Goal: Task Accomplishment & Management: Use online tool/utility

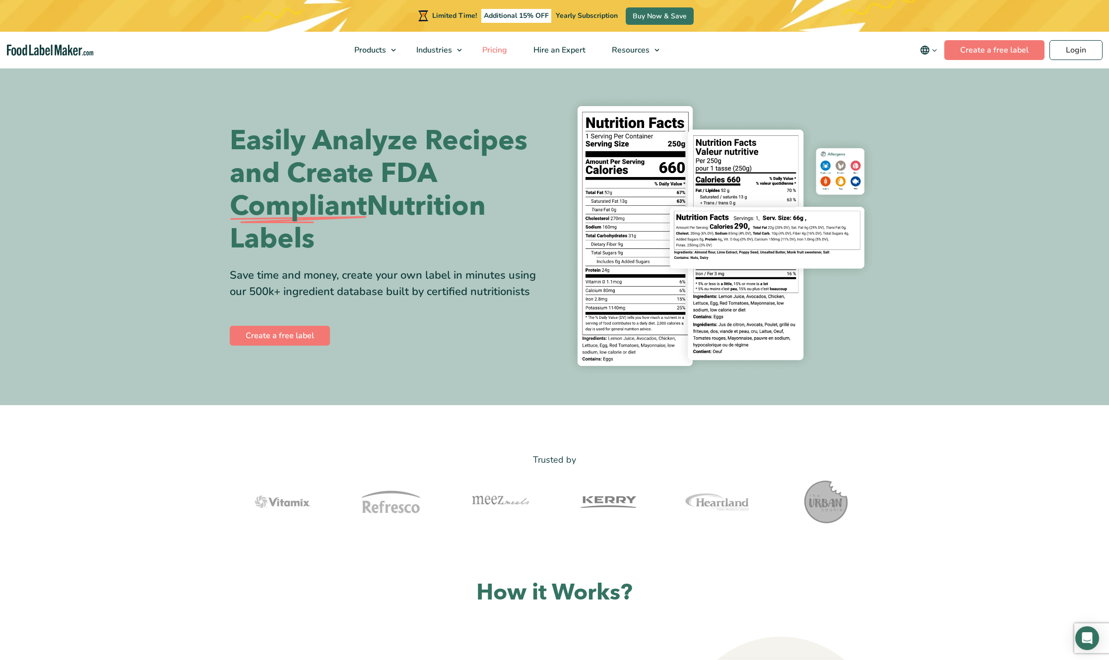
click at [490, 51] on span "Pricing" at bounding box center [493, 50] width 29 height 11
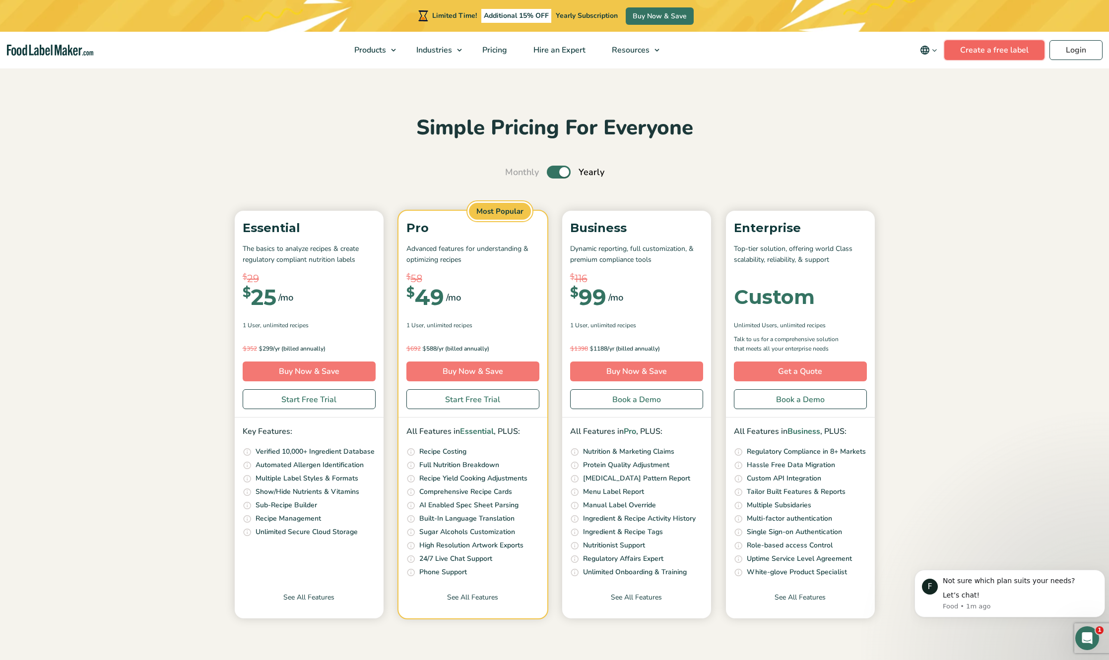
click at [970, 54] on link "Create a free label" at bounding box center [994, 50] width 100 height 20
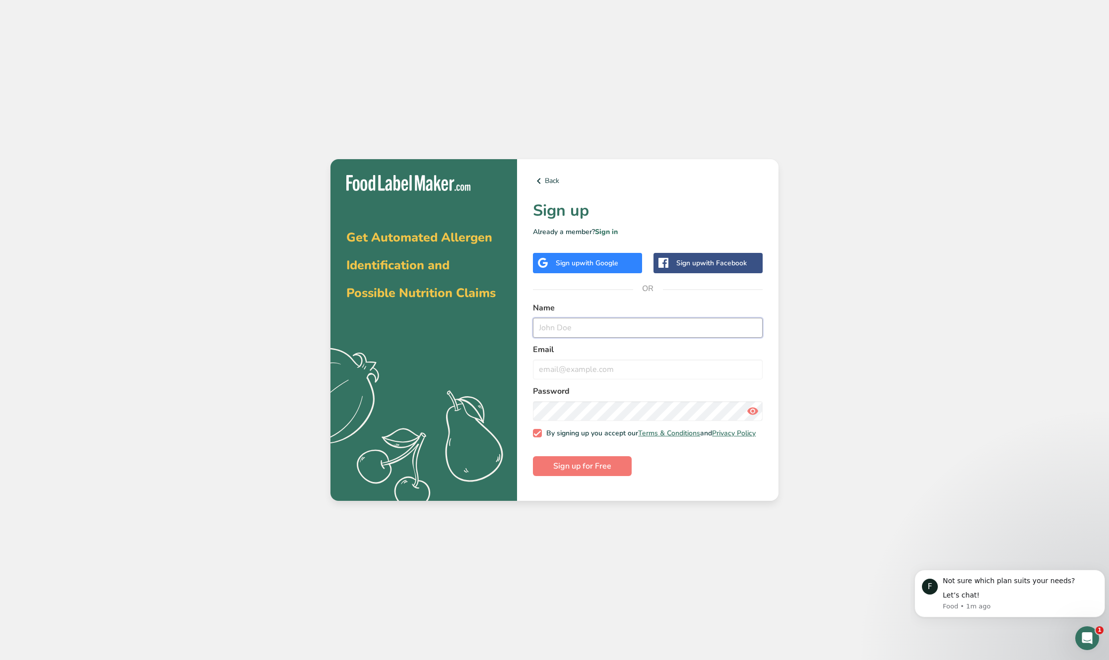
click at [591, 330] on input "text" at bounding box center [648, 328] width 230 height 20
type input "Deborah Handfield"
type input "handmadefieldofdreams@gmail.com"
click at [561, 472] on span "Sign up for Free" at bounding box center [582, 466] width 58 height 12
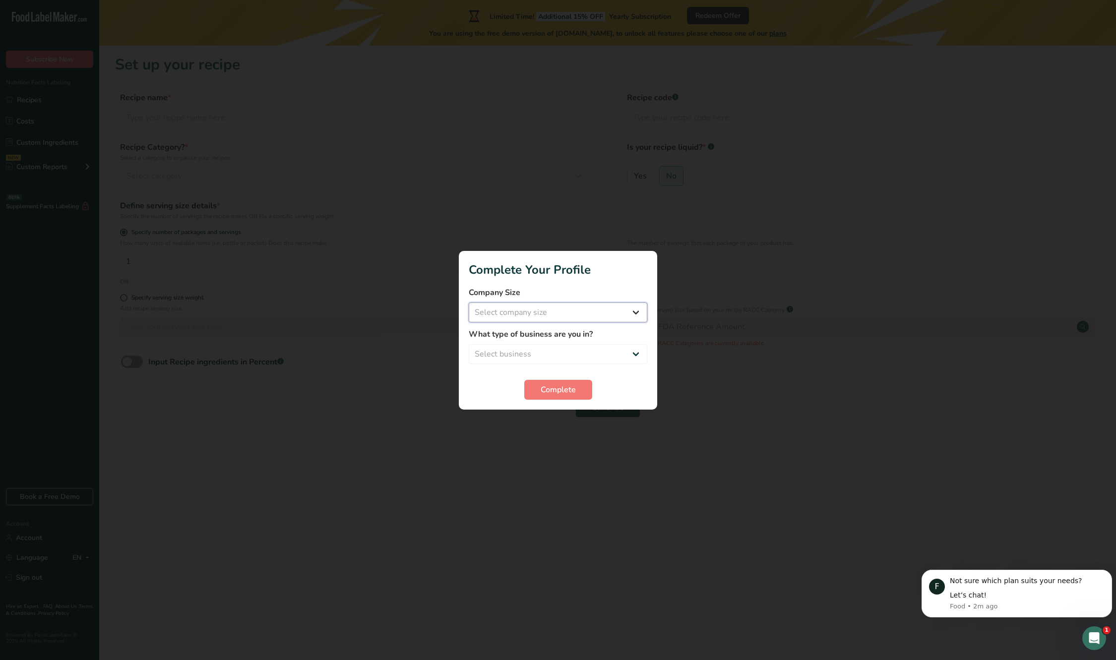
click at [573, 315] on select "Select company size Fewer than 10 Employees 10 to 50 Employees 51 to 500 Employ…" at bounding box center [558, 313] width 179 height 20
select select "1"
click at [469, 303] on select "Select company size Fewer than 10 Employees 10 to 50 Employees 51 to 500 Employ…" at bounding box center [558, 313] width 179 height 20
click at [554, 356] on select "Select business Packaged Food Manufacturer Restaurant & Cafe Bakery Meal Plans …" at bounding box center [558, 354] width 179 height 20
select select "8"
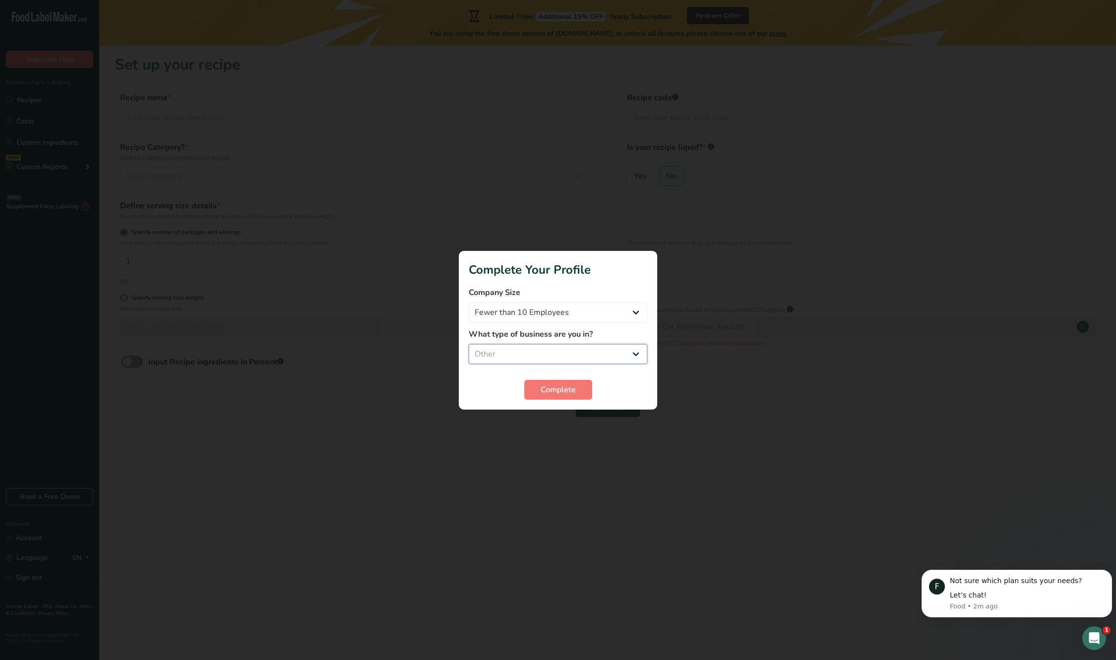
click at [469, 344] on select "Select business Packaged Food Manufacturer Restaurant & Cafe Bakery Meal Plans …" at bounding box center [558, 354] width 179 height 20
click at [548, 390] on span "Complete" at bounding box center [558, 390] width 35 height 12
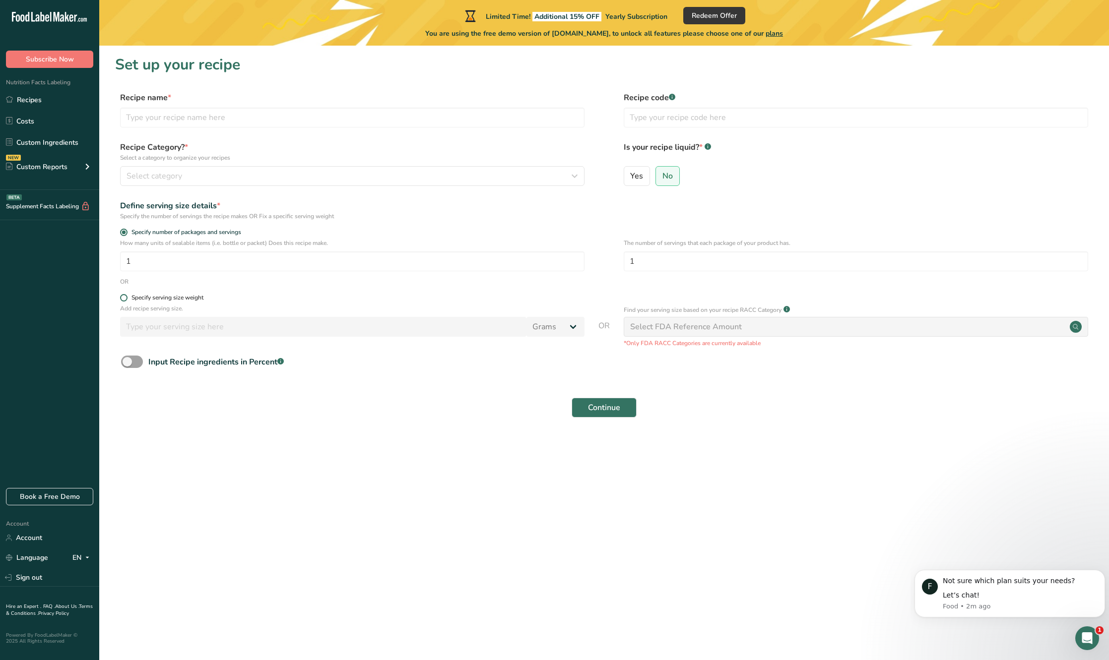
click at [122, 296] on span at bounding box center [123, 297] width 7 height 7
click at [122, 296] on input "Specify serving size weight" at bounding box center [123, 298] width 6 height 6
radio input "true"
radio input "false"
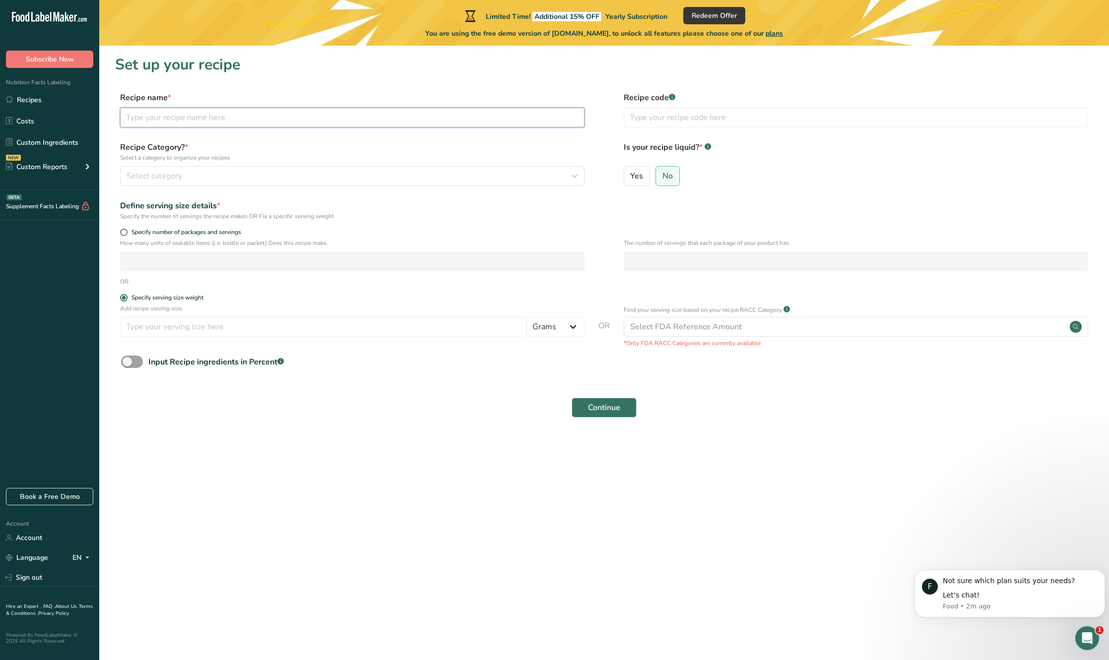
click at [154, 119] on input "text" at bounding box center [352, 118] width 464 height 20
type input "Sourdough"
click at [240, 174] on div "Select category" at bounding box center [350, 176] width 446 height 12
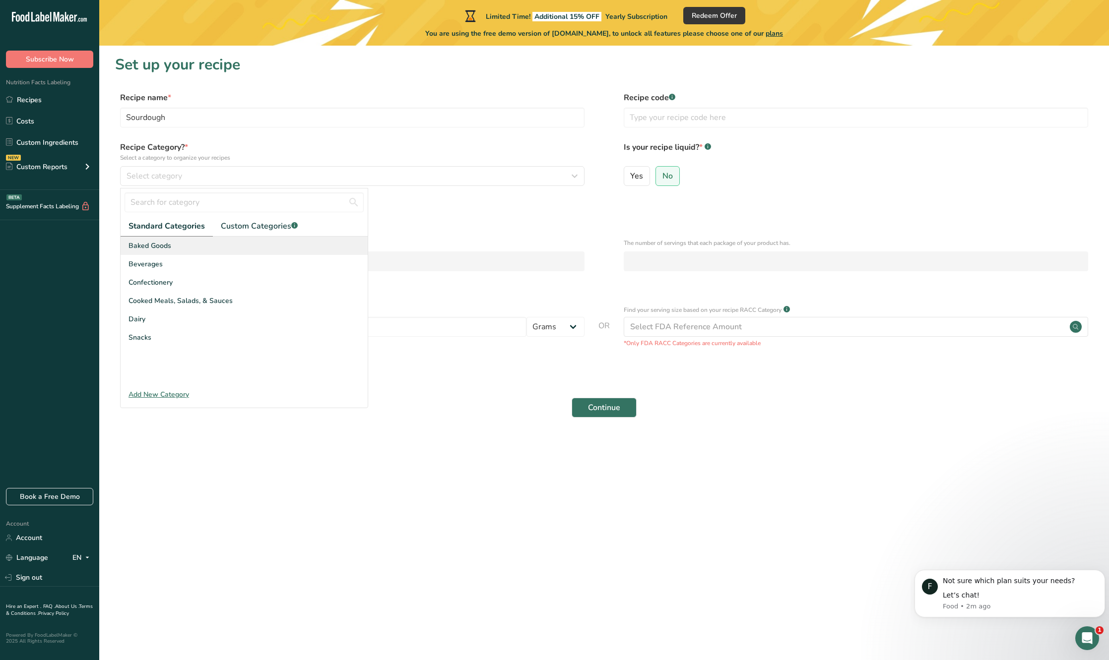
click at [180, 247] on div "Baked Goods" at bounding box center [244, 246] width 247 height 18
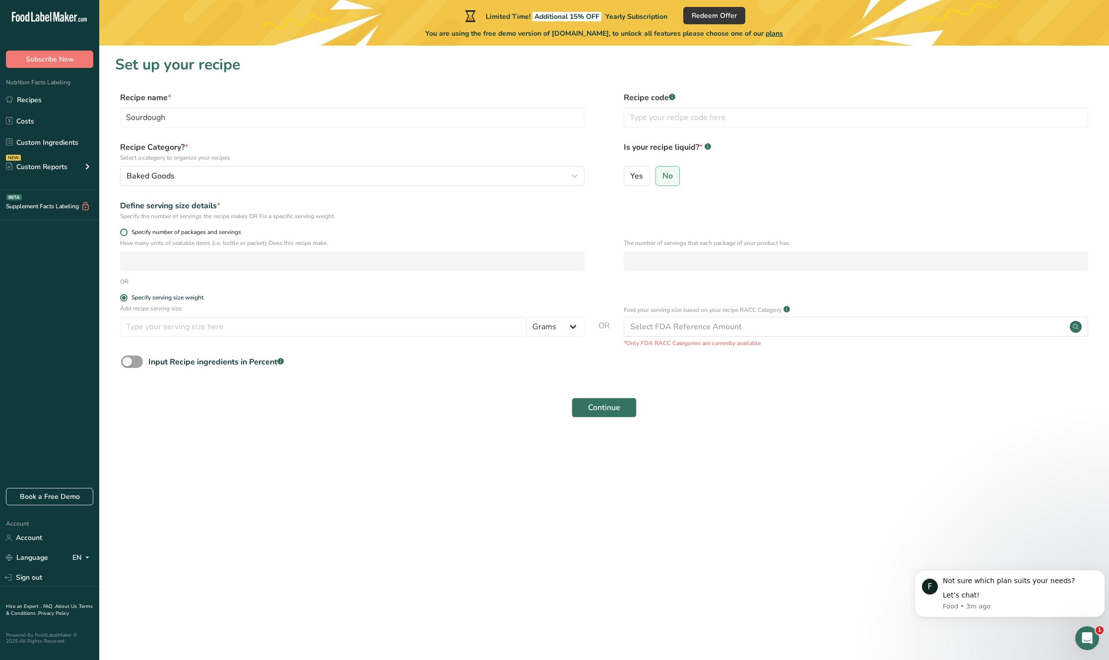
click at [123, 233] on span at bounding box center [123, 232] width 7 height 7
click at [123, 233] on input "Specify number of packages and servings" at bounding box center [123, 232] width 6 height 6
radio input "true"
radio input "false"
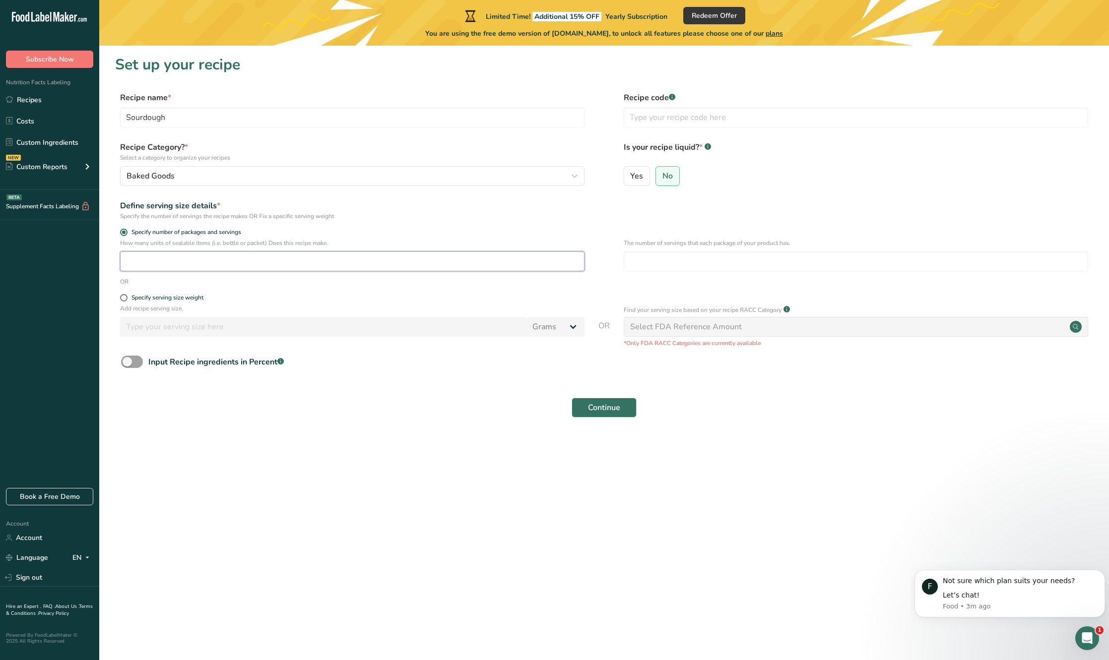
click at [129, 264] on input "number" at bounding box center [352, 262] width 464 height 20
type input "2"
click at [645, 263] on input "number" at bounding box center [856, 262] width 464 height 20
type input "1"
click at [593, 409] on span "Continue" at bounding box center [604, 408] width 32 height 12
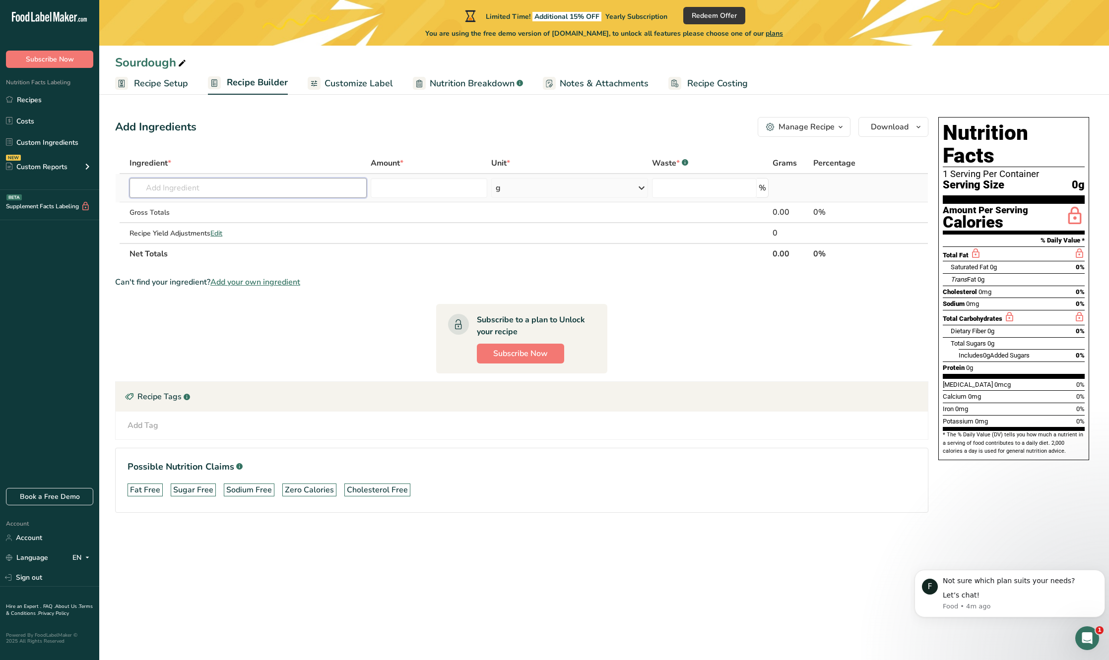
click at [255, 190] on input "text" at bounding box center [248, 188] width 237 height 20
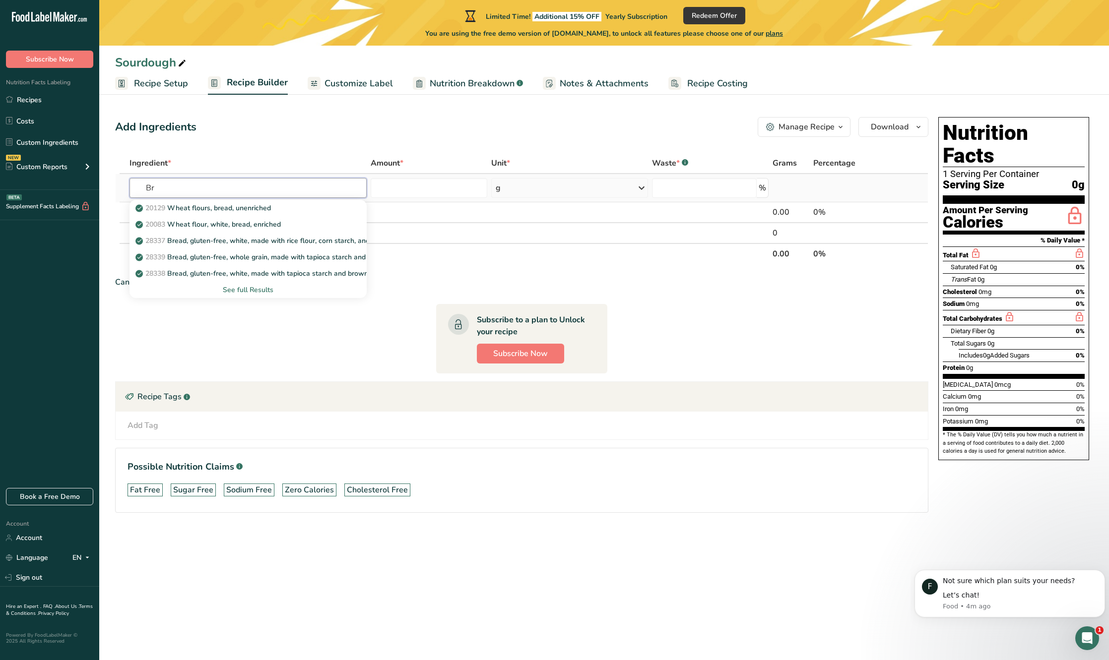
type input "B"
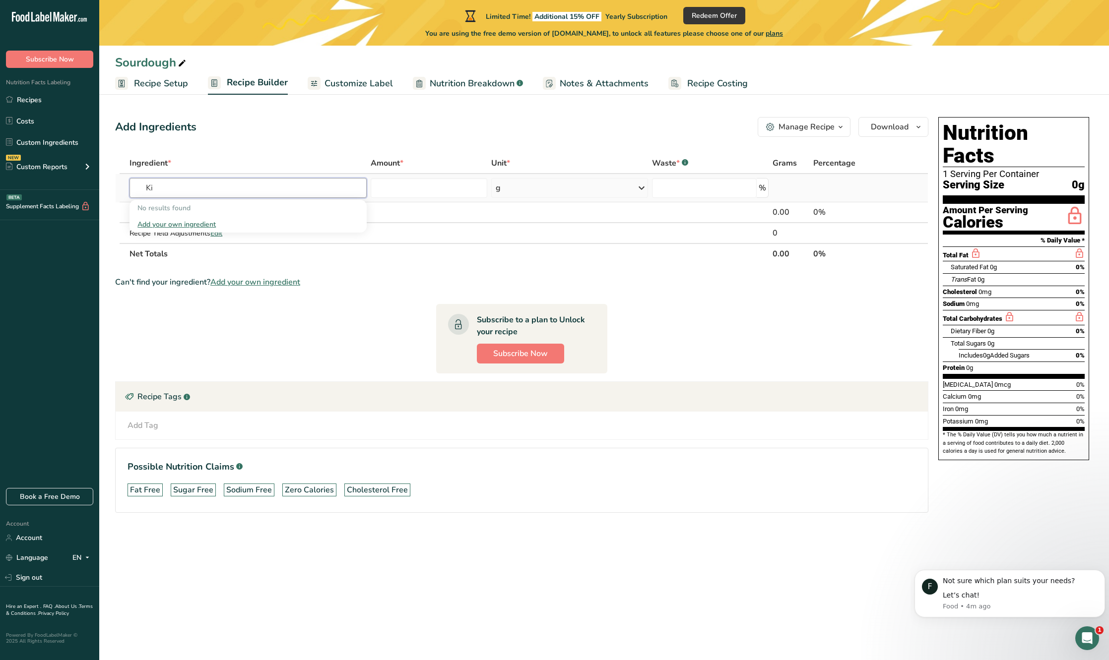
type input "K"
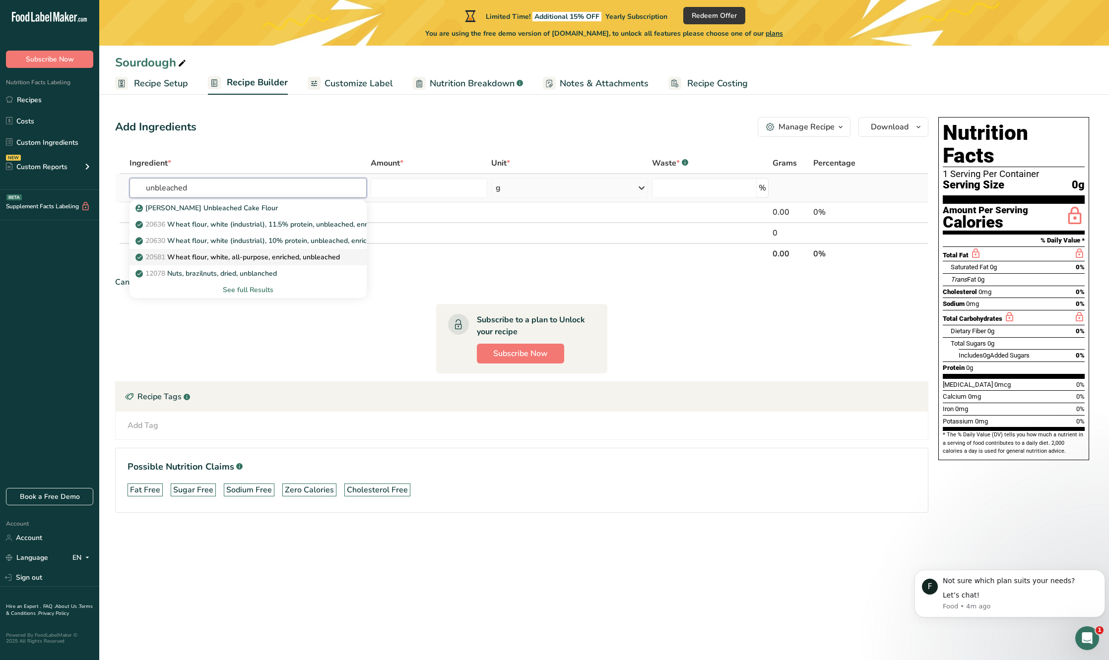
type input "unbleached"
click at [290, 259] on p "20581 Wheat flour, white, all-purpose, enriched, unbleached" at bounding box center [238, 257] width 202 height 10
type input "Wheat flour, white, all-purpose, enriched, unbleached"
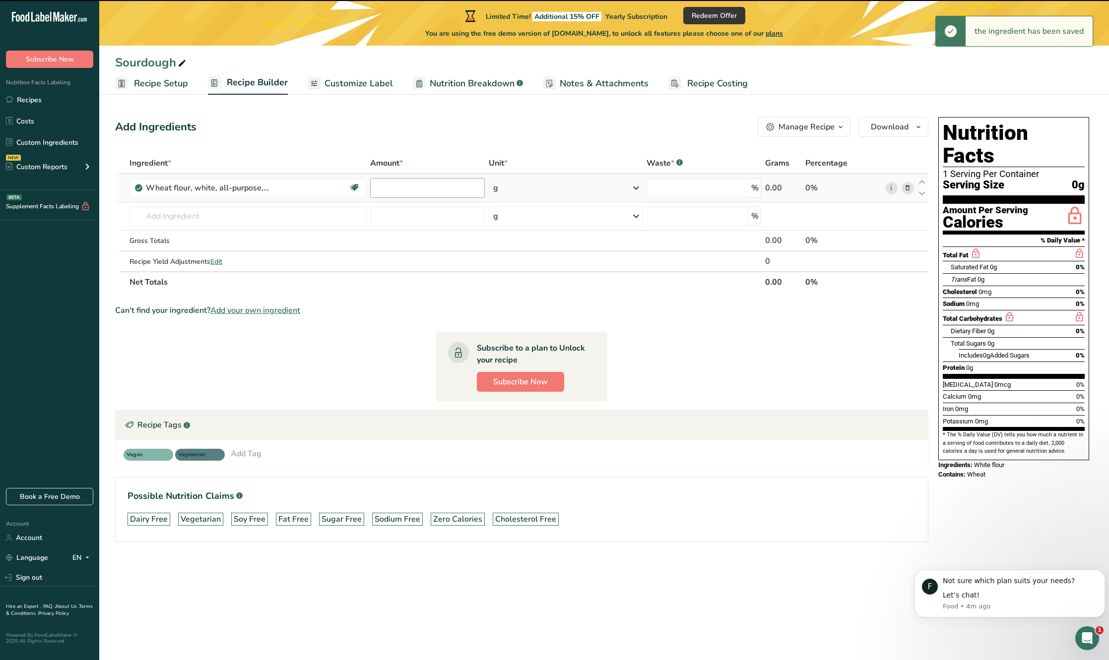
type input "0"
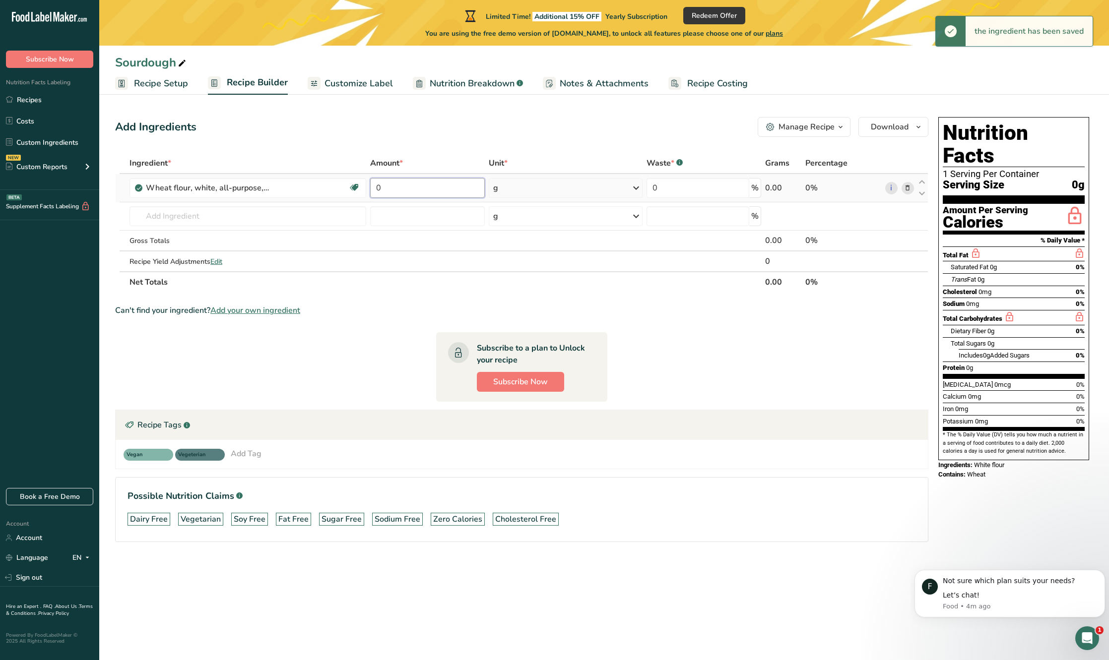
click at [399, 188] on input "0" at bounding box center [427, 188] width 115 height 20
type input "765"
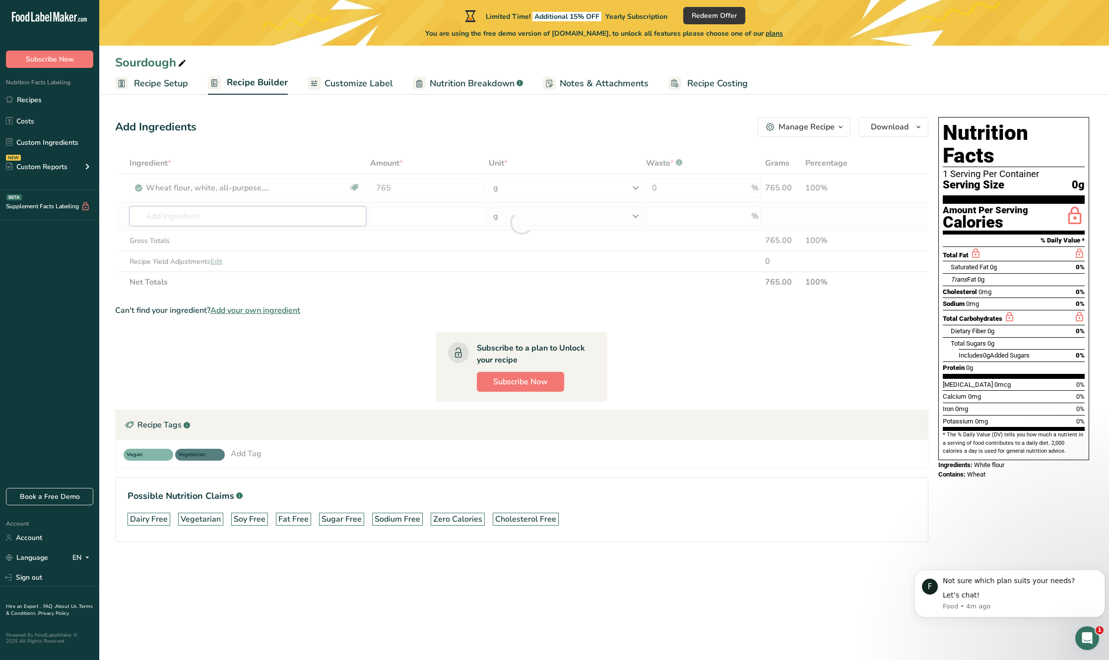
click at [204, 213] on div "Ingredient * Amount * Unit * Waste * .a-a{fill:#347362;}.b-a{fill:#fff;} Grams …" at bounding box center [521, 223] width 813 height 140
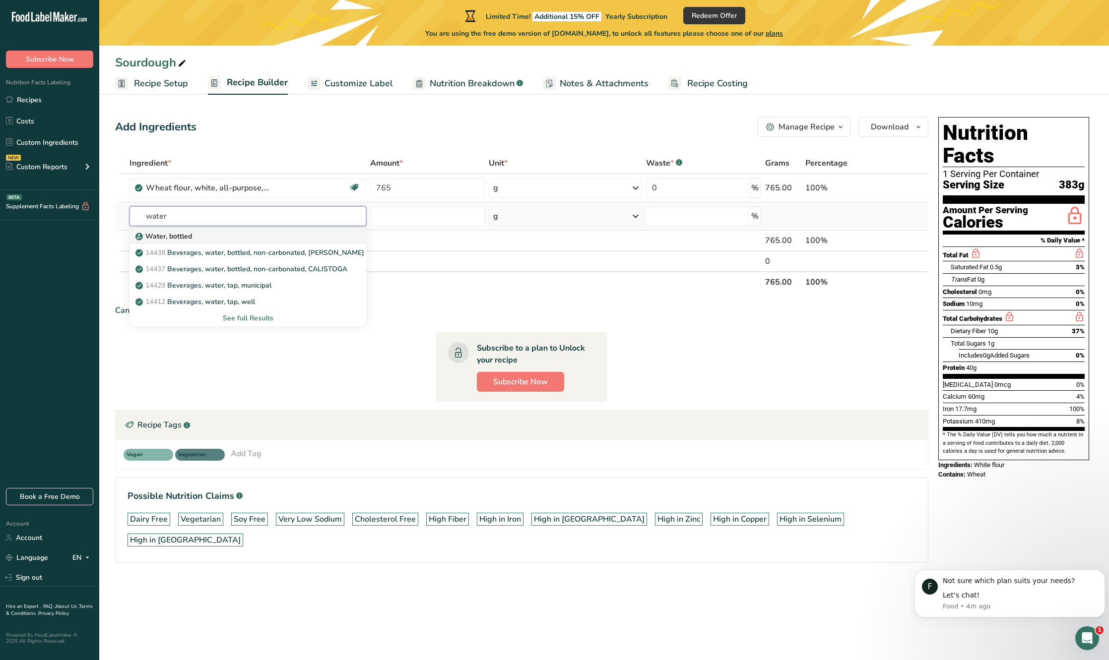
type input "water"
click at [177, 235] on p "Water, bottled" at bounding box center [164, 236] width 55 height 10
type input "Water, bottled"
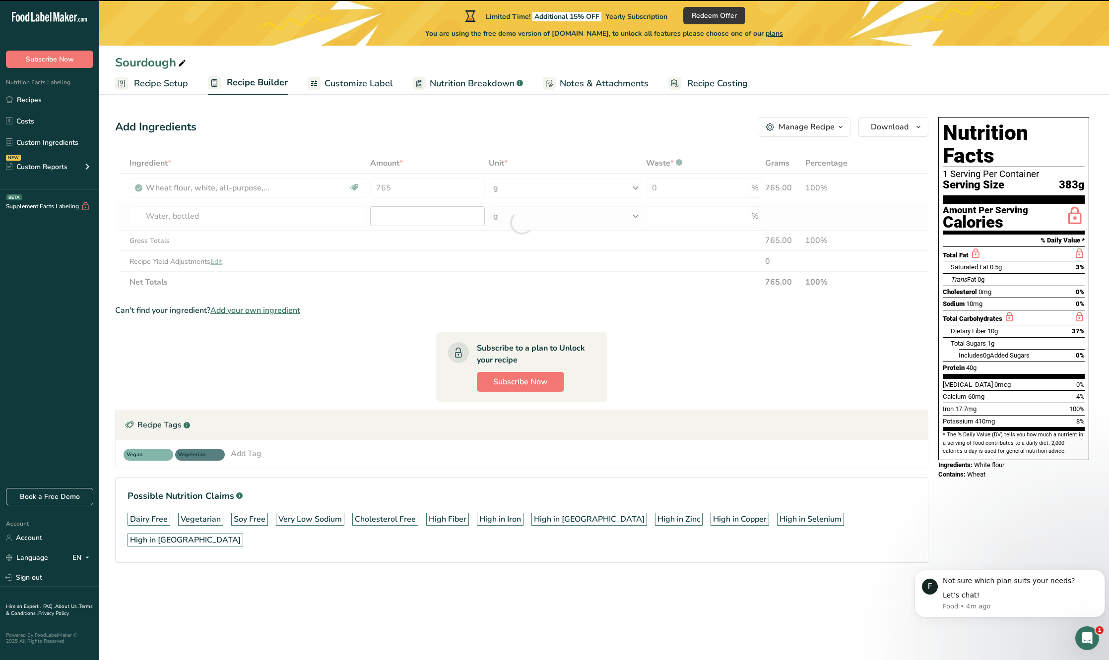
type input "0"
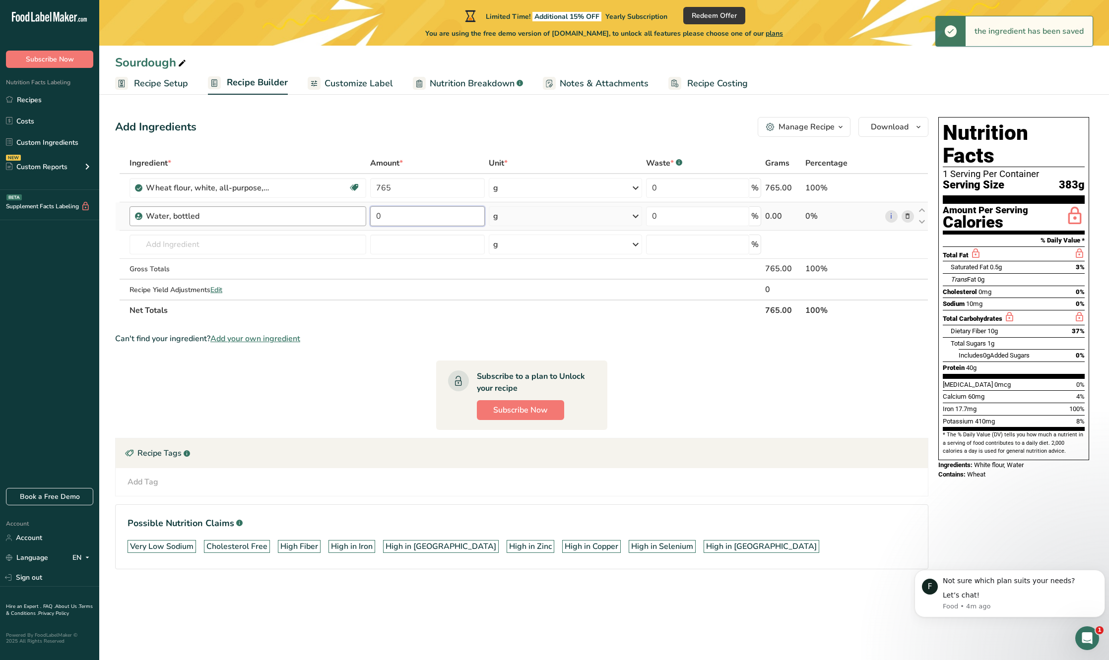
drag, startPoint x: 388, startPoint y: 217, endPoint x: 362, endPoint y: 214, distance: 25.9
click at [362, 214] on tr "Water, bottled 0 g Weight Units g kg mg See more Volume Units l Volume units re…" at bounding box center [522, 216] width 812 height 28
type input "520"
click at [239, 247] on div "Ingredient * Amount * Unit * Waste * .a-a{fill:#347362;}.b-a{fill:#fff;} Grams …" at bounding box center [521, 237] width 813 height 168
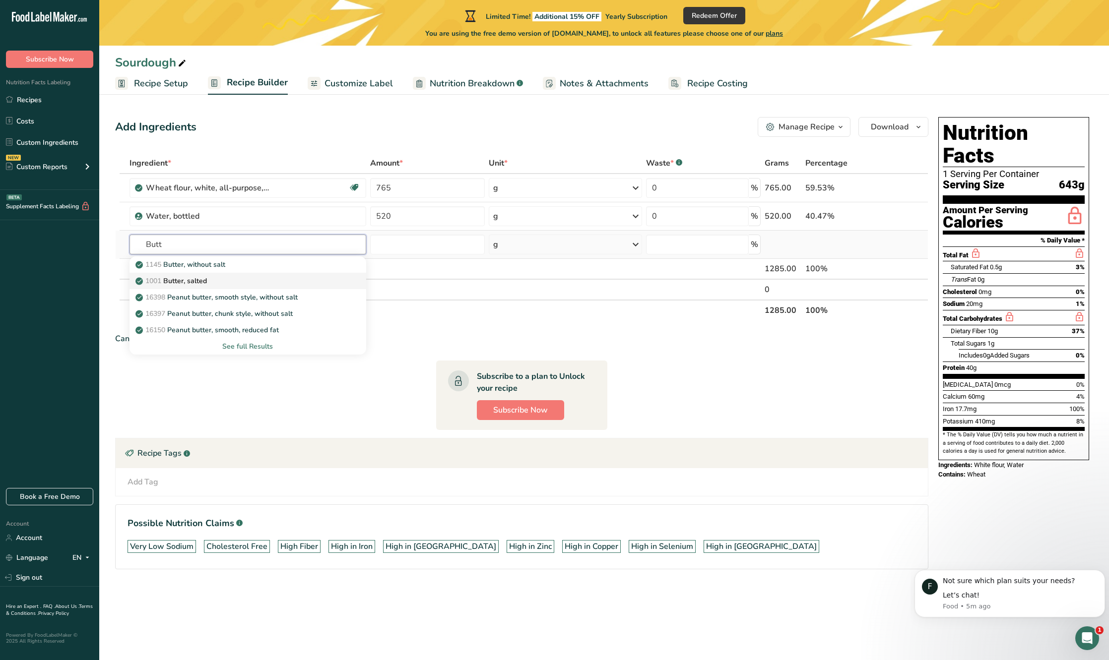
type input "Butt"
click at [189, 280] on p "1001 Butter, salted" at bounding box center [171, 281] width 69 height 10
type input "Butter, salted"
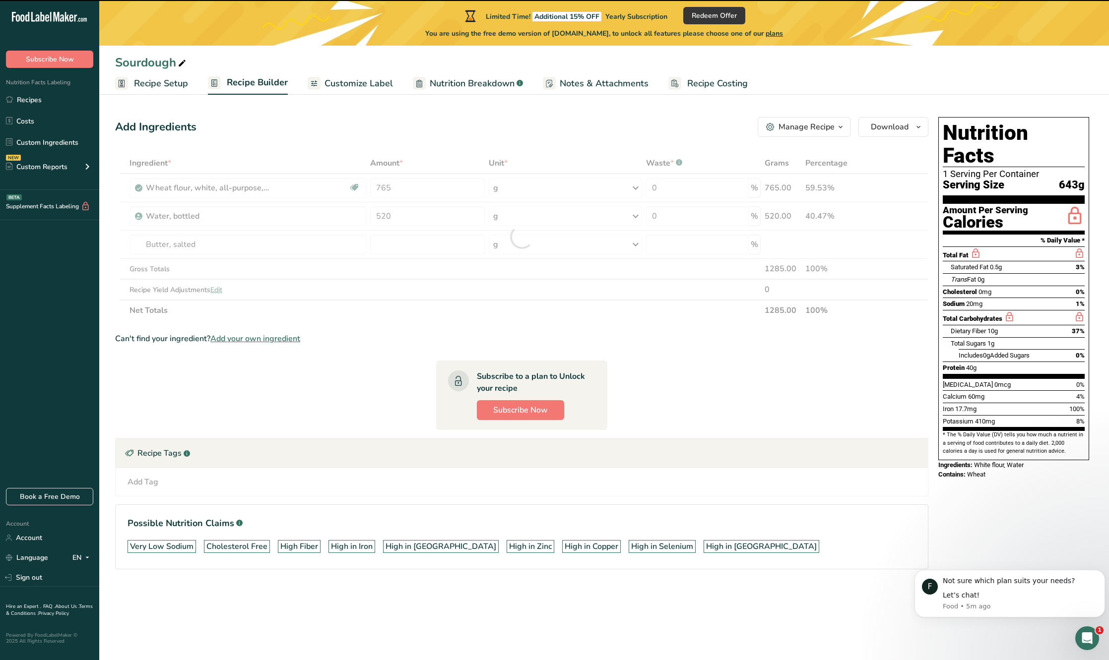
type input "0"
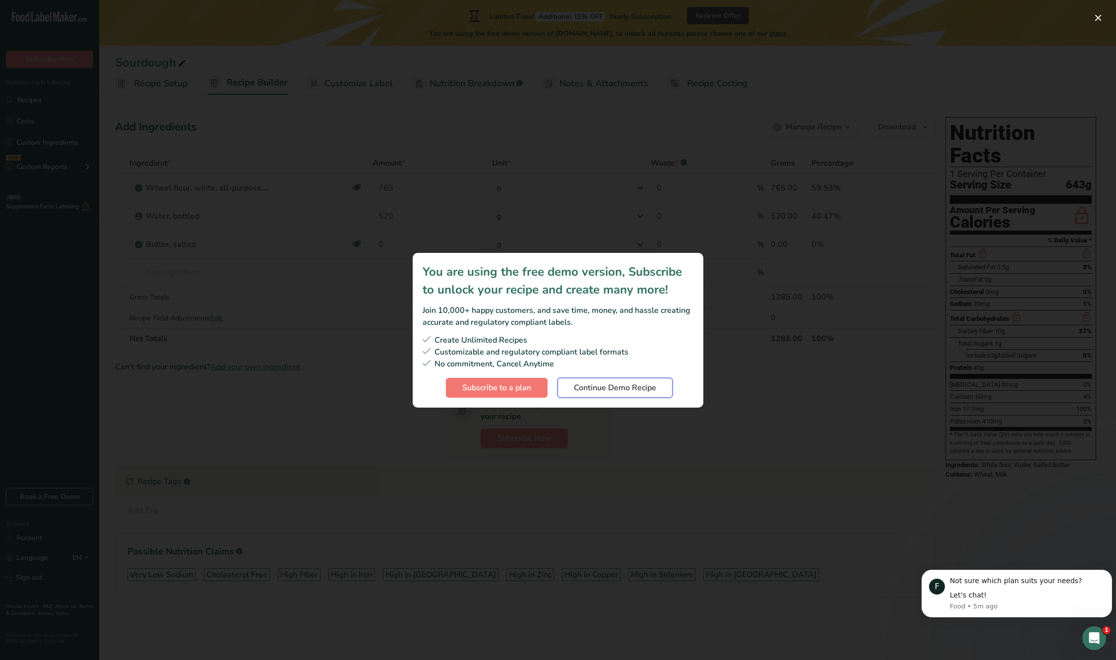
click at [581, 388] on span "Continue Demo Recipe" at bounding box center [615, 388] width 82 height 12
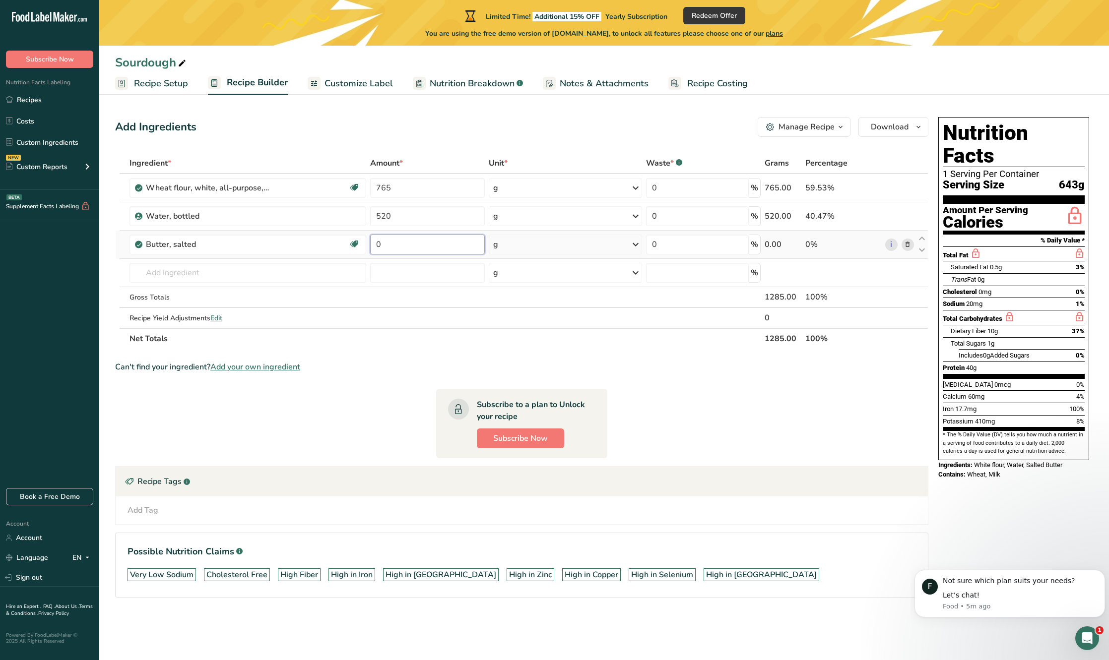
click at [404, 245] on input "0" at bounding box center [427, 245] width 115 height 20
drag, startPoint x: 395, startPoint y: 248, endPoint x: 377, endPoint y: 242, distance: 19.5
click at [372, 244] on input "0" at bounding box center [427, 245] width 115 height 20
type input "50"
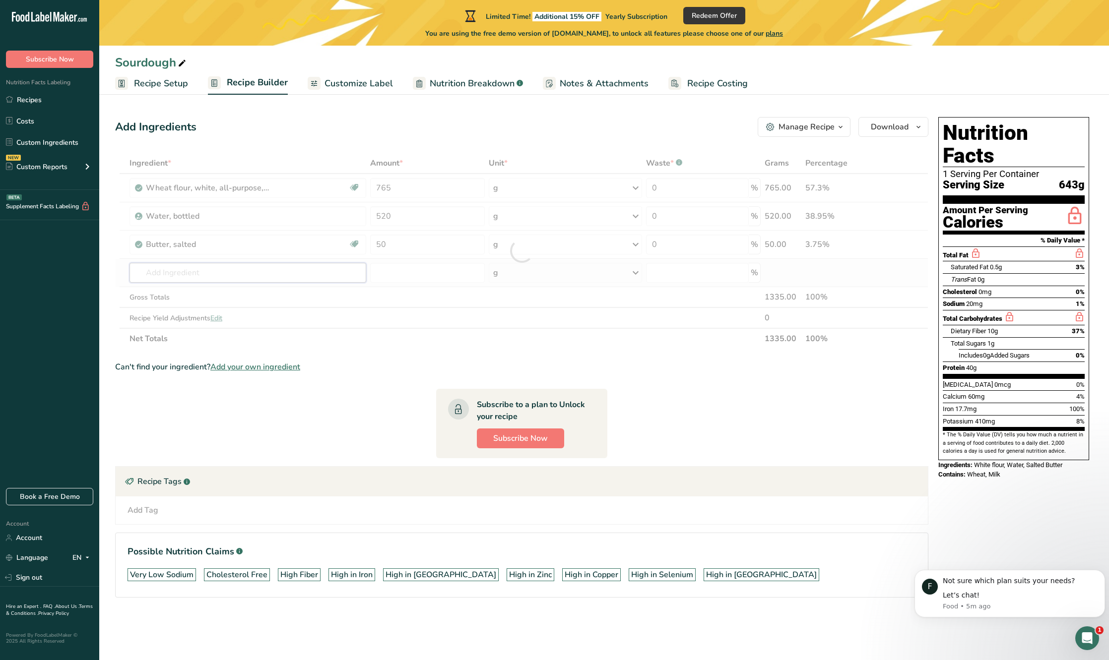
click at [231, 273] on div "Ingredient * Amount * Unit * Waste * .a-a{fill:#347362;}.b-a{fill:#fff;} Grams …" at bounding box center [521, 251] width 813 height 196
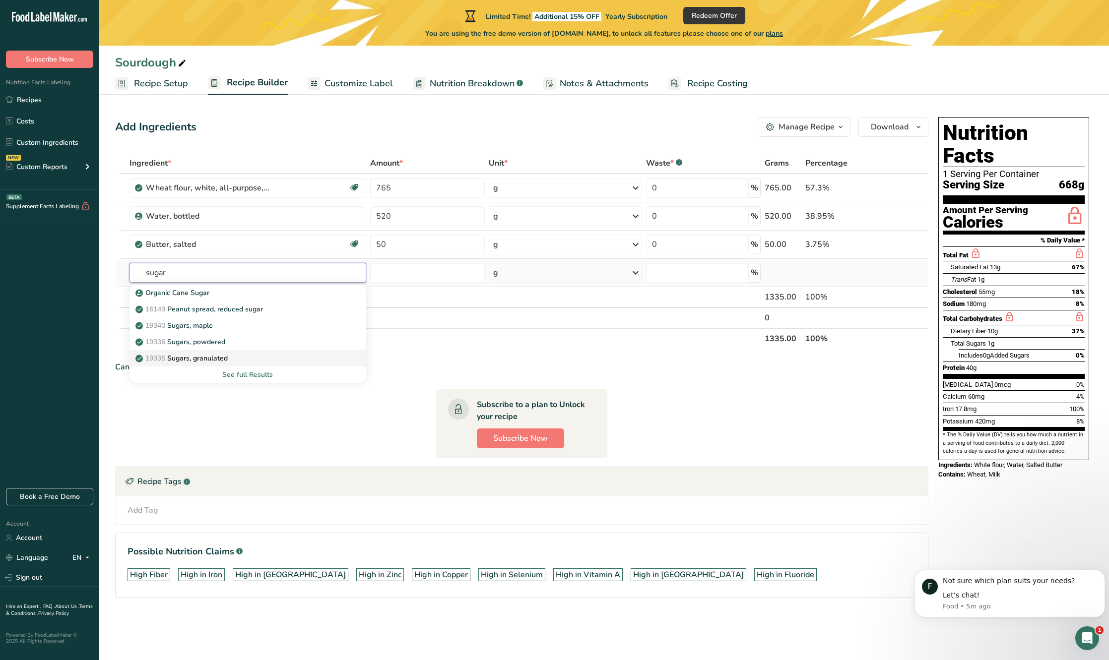
type input "sugar"
click at [204, 357] on p "19335 Sugars, granulated" at bounding box center [182, 358] width 90 height 10
type input "Sugars, granulated"
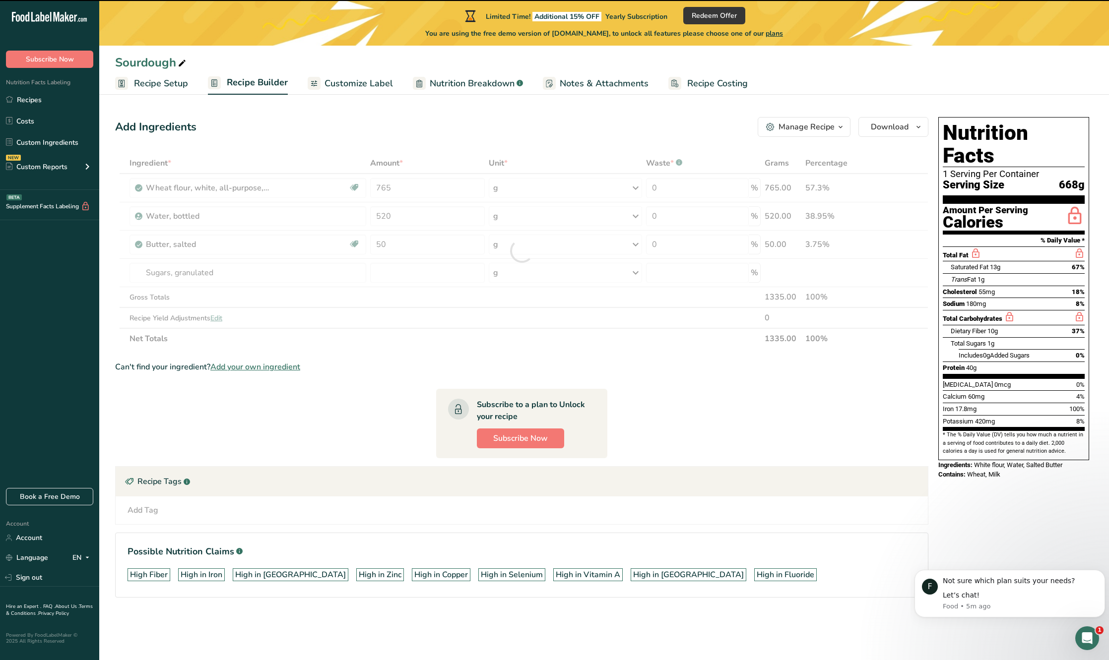
type input "0"
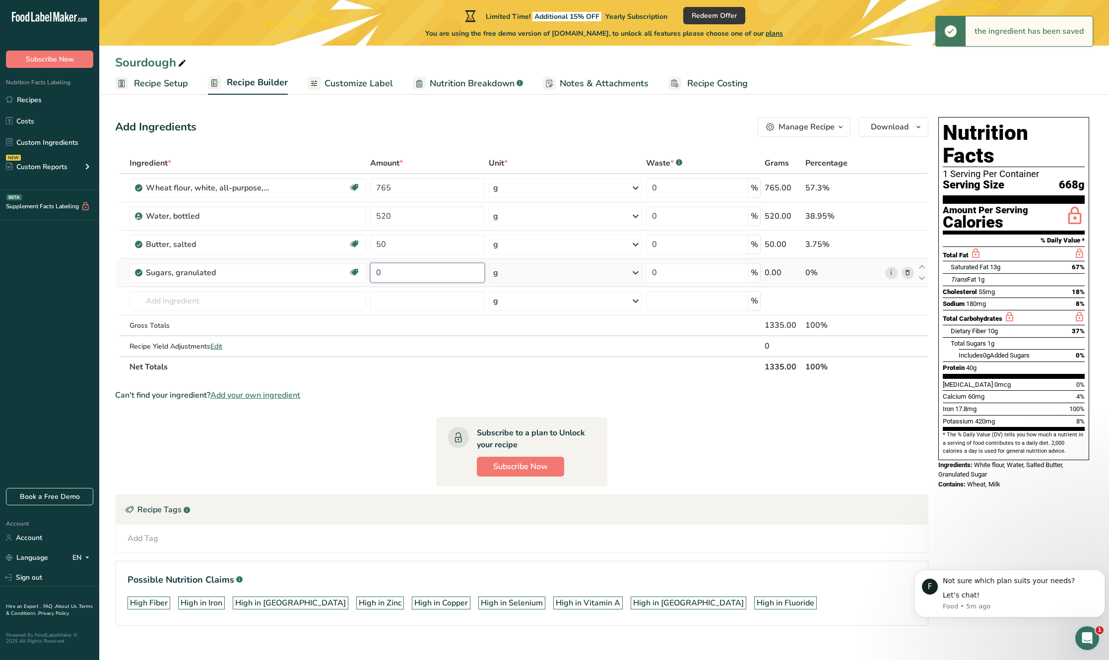
click at [389, 272] on input "0" at bounding box center [427, 273] width 115 height 20
drag, startPoint x: 389, startPoint y: 272, endPoint x: 373, endPoint y: 276, distance: 16.7
click at [373, 276] on input "0" at bounding box center [427, 273] width 115 height 20
type input "40"
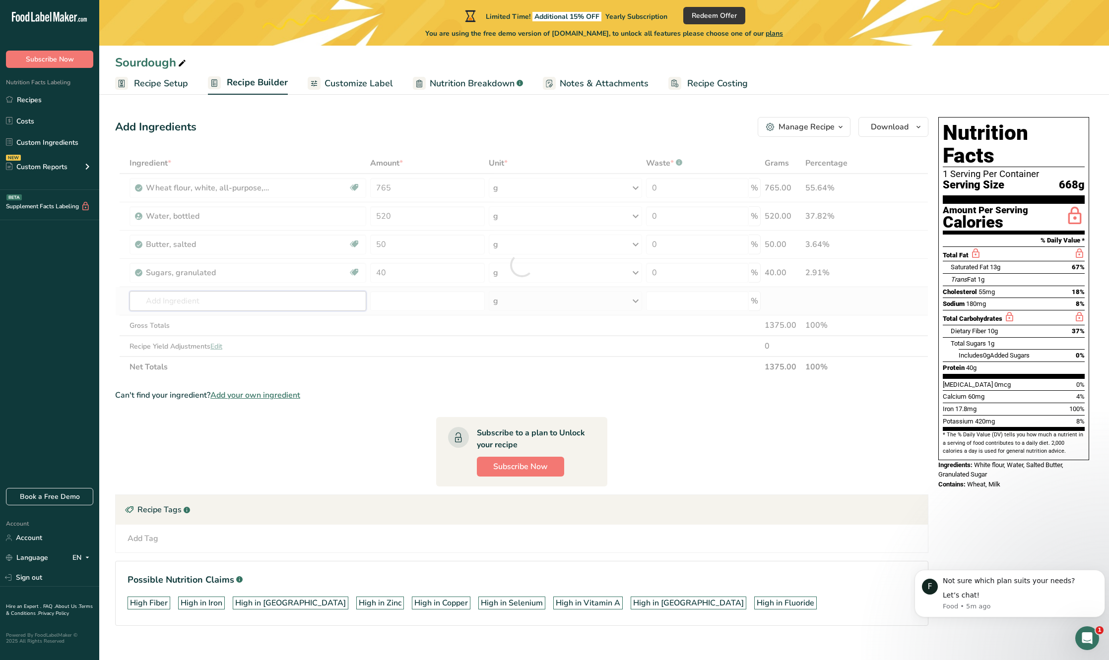
click at [199, 301] on div "Ingredient * Amount * Unit * Waste * .a-a{fill:#347362;}.b-a{fill:#fff;} Grams …" at bounding box center [521, 265] width 813 height 225
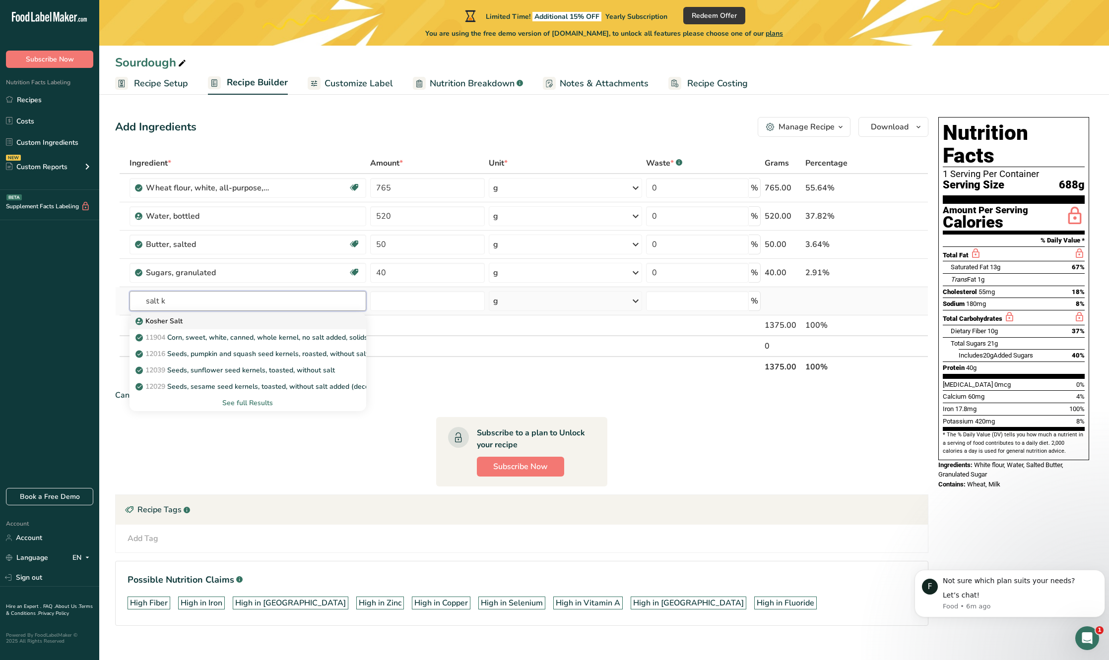
type input "salt k"
click at [180, 321] on p "Kosher Salt" at bounding box center [159, 321] width 45 height 10
type input "Kosher Salt"
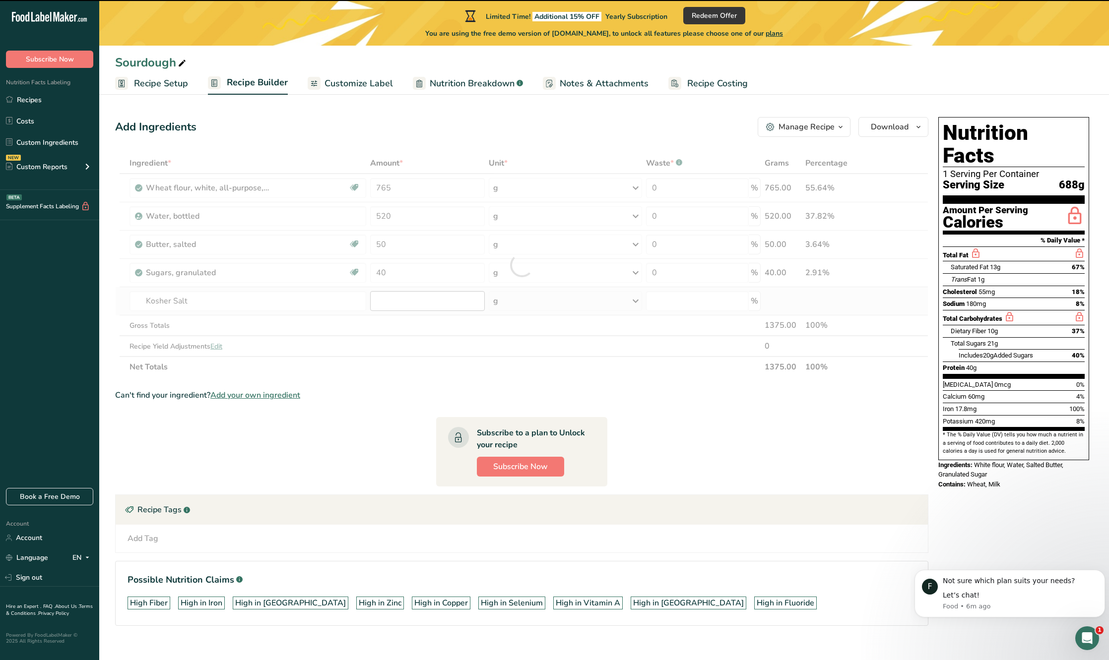
type input "0"
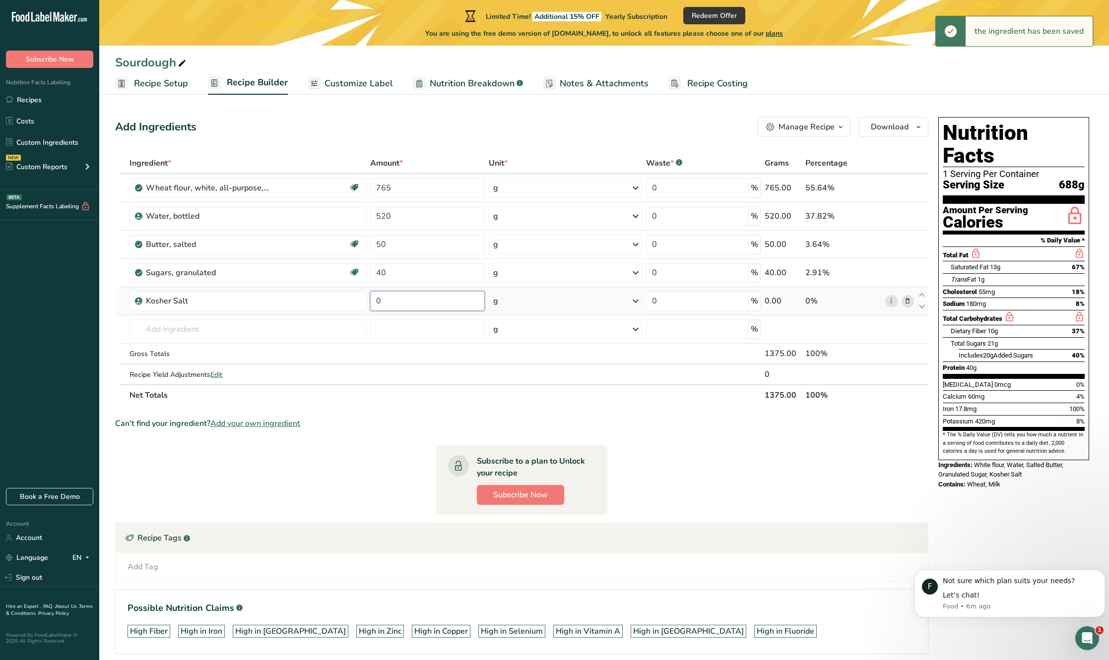
drag, startPoint x: 391, startPoint y: 298, endPoint x: 373, endPoint y: 301, distance: 18.1
click at [373, 301] on input "0" at bounding box center [427, 301] width 115 height 20
type input "20"
click at [694, 303] on div "Ingredient * Amount * Unit * Waste * .a-a{fill:#347362;}.b-a{fill:#fff;} Grams …" at bounding box center [521, 279] width 813 height 253
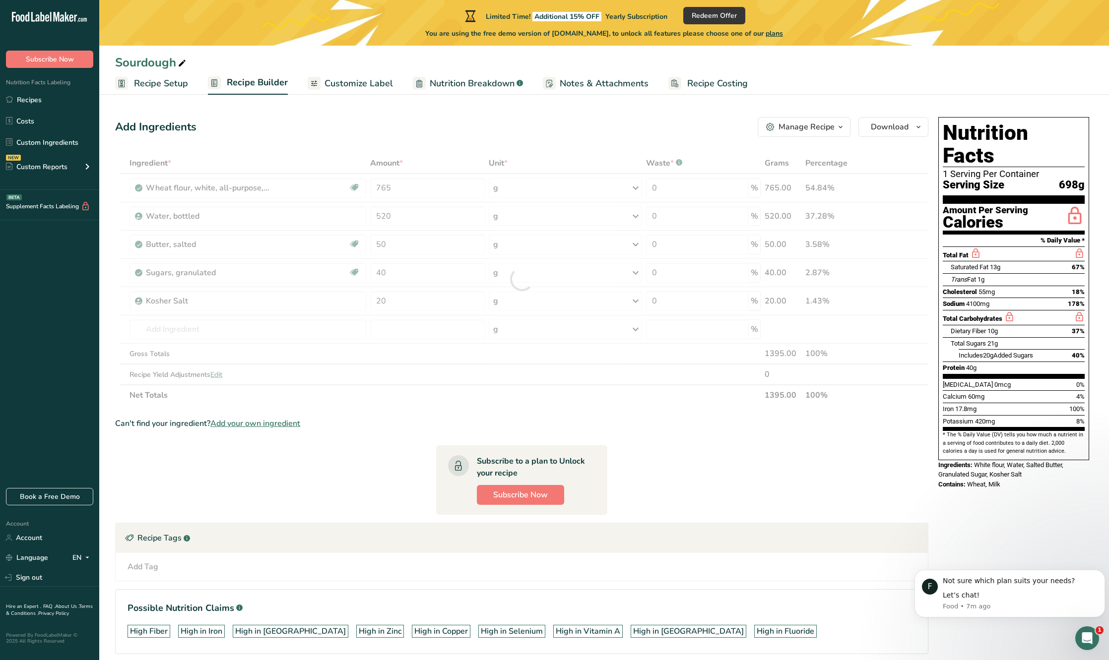
click at [840, 128] on icon "button" at bounding box center [841, 127] width 8 height 12
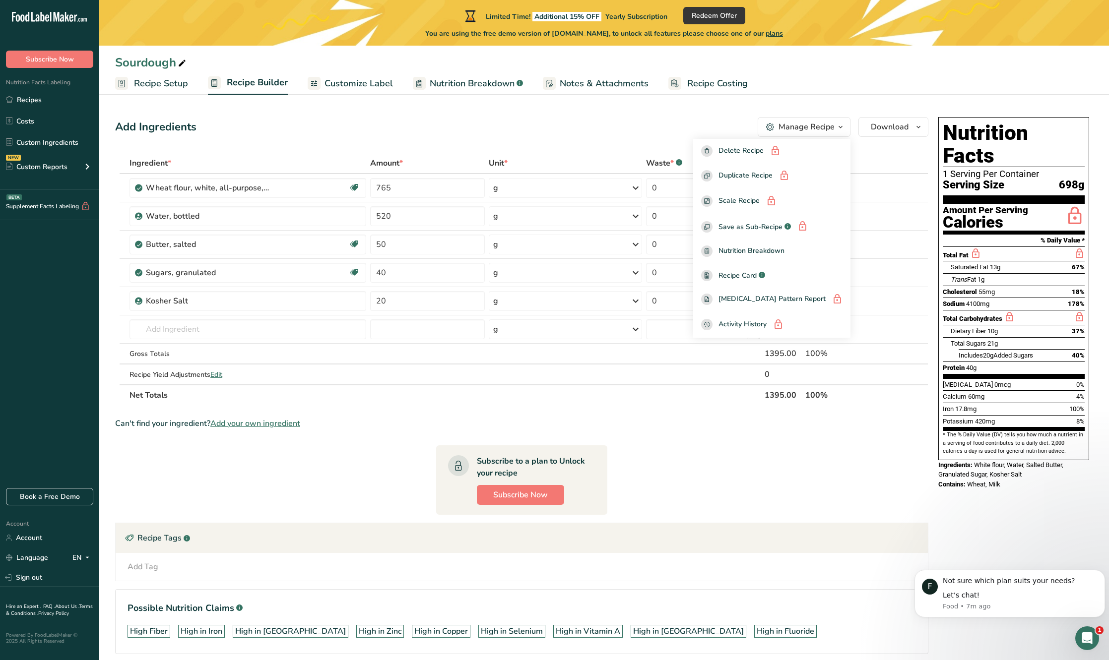
click at [845, 125] on span "button" at bounding box center [841, 127] width 12 height 12
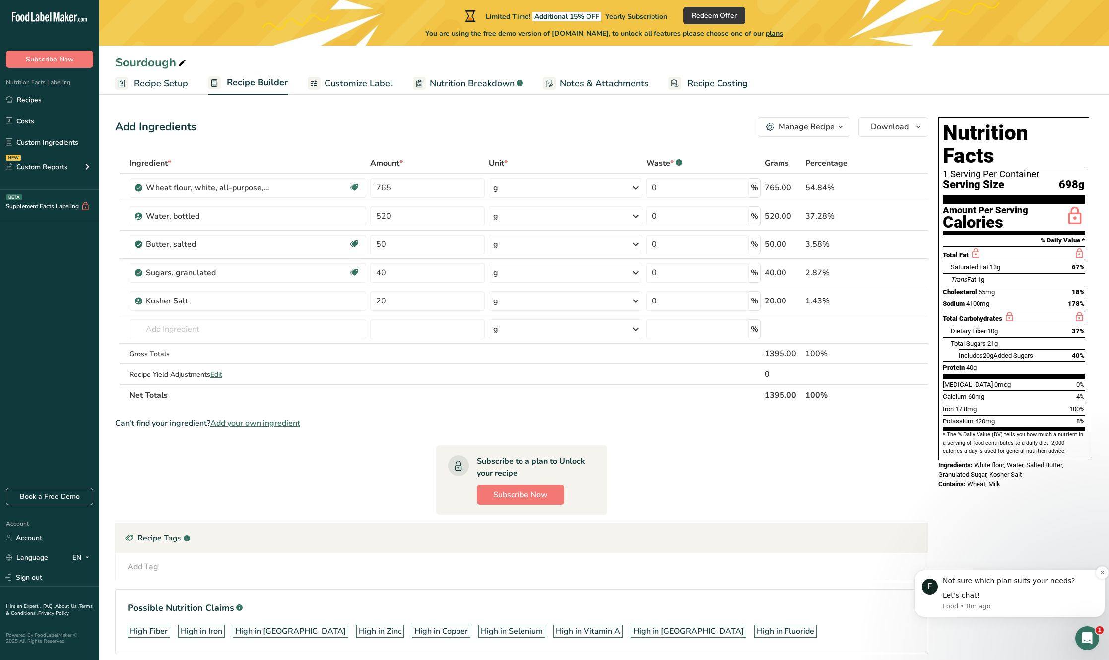
click at [991, 602] on div "Not sure which plan suits your needs? Let’s chat! Food • 8m ago" at bounding box center [1020, 594] width 155 height 35
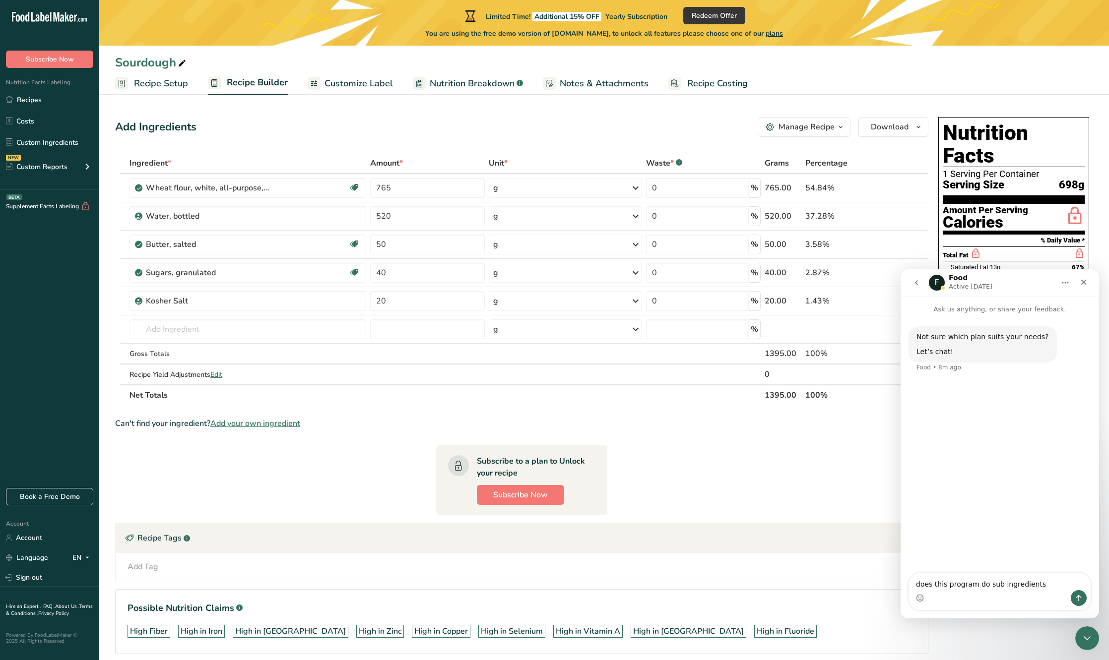
type textarea "does this program do sub ingredients"
click at [1081, 601] on icon "Send a message…" at bounding box center [1079, 598] width 8 height 8
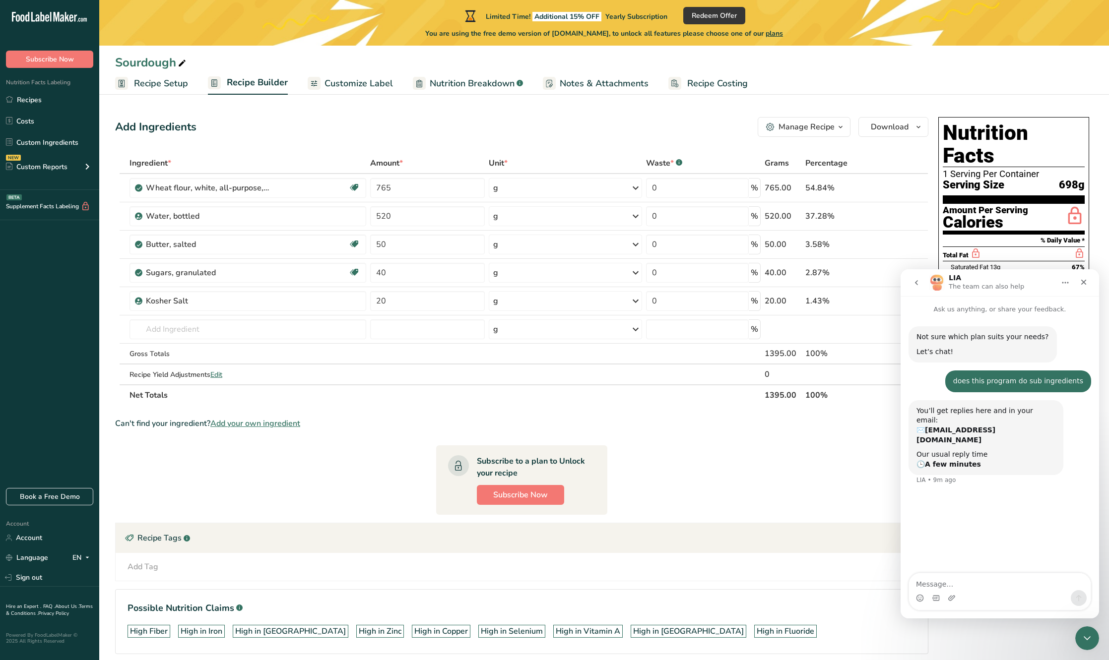
click at [862, 452] on section "Ingredient * Amount * Unit * Waste * .a-a{fill:#347362;}.b-a{fill:#fff;} Grams …" at bounding box center [521, 412] width 813 height 518
click at [1081, 640] on icon "Close Intercom Messenger" at bounding box center [1086, 637] width 12 height 12
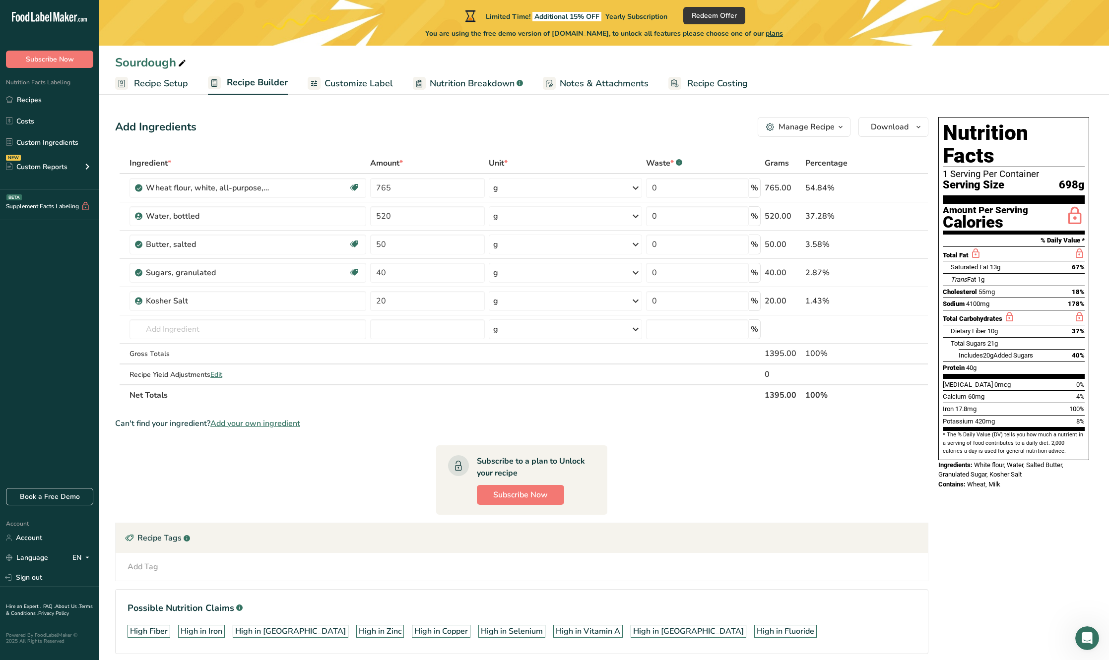
click at [707, 81] on span "Recipe Costing" at bounding box center [717, 83] width 61 height 13
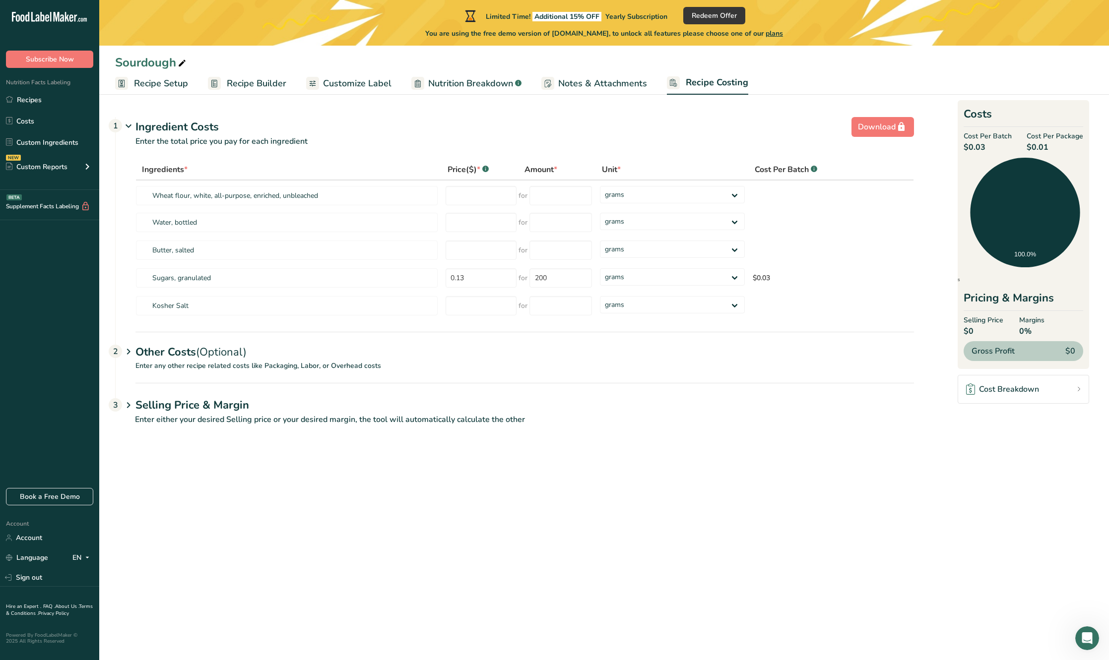
click at [367, 85] on span "Customize Label" at bounding box center [357, 83] width 68 height 13
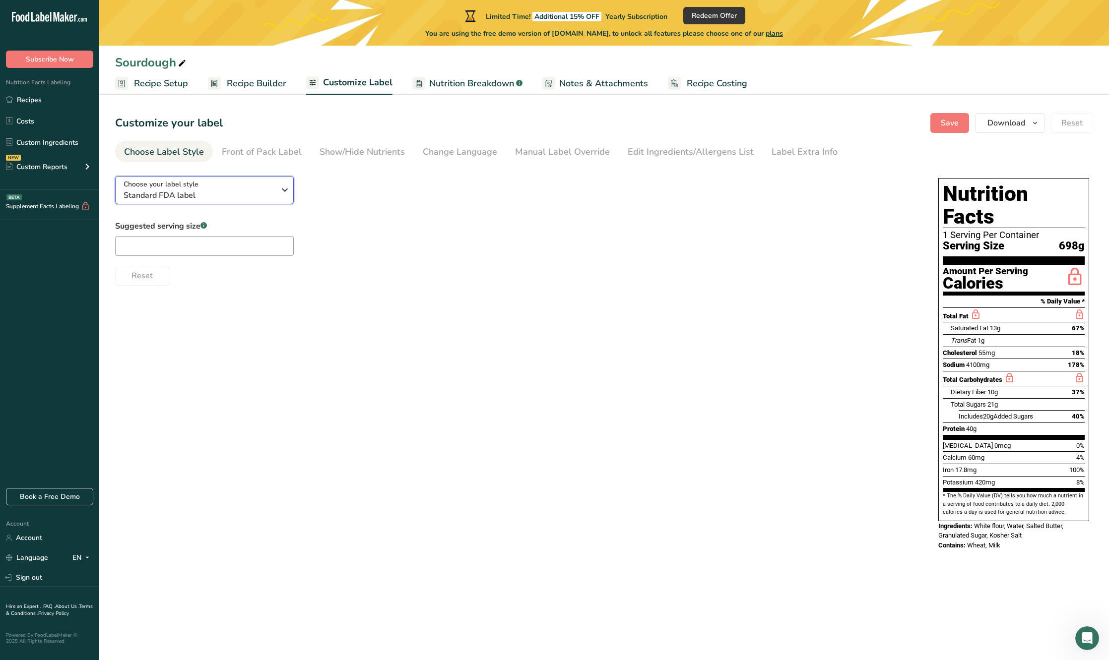
click at [239, 188] on div "Choose your label style Standard FDA label" at bounding box center [199, 190] width 151 height 22
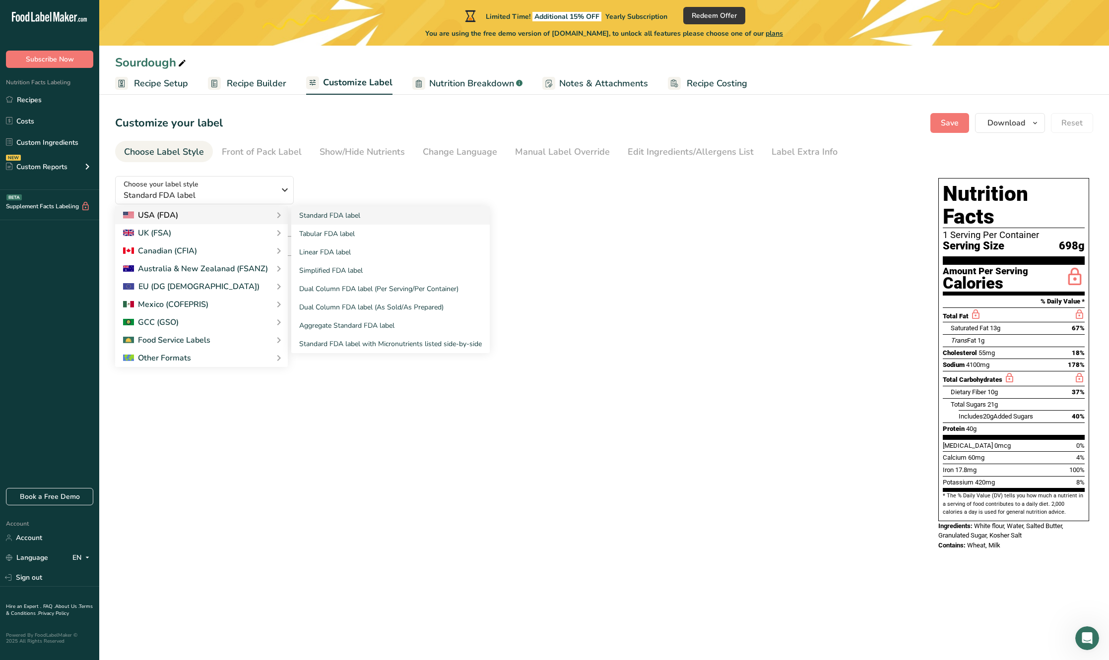
click at [217, 213] on div "USA (FDA)" at bounding box center [201, 215] width 157 height 12
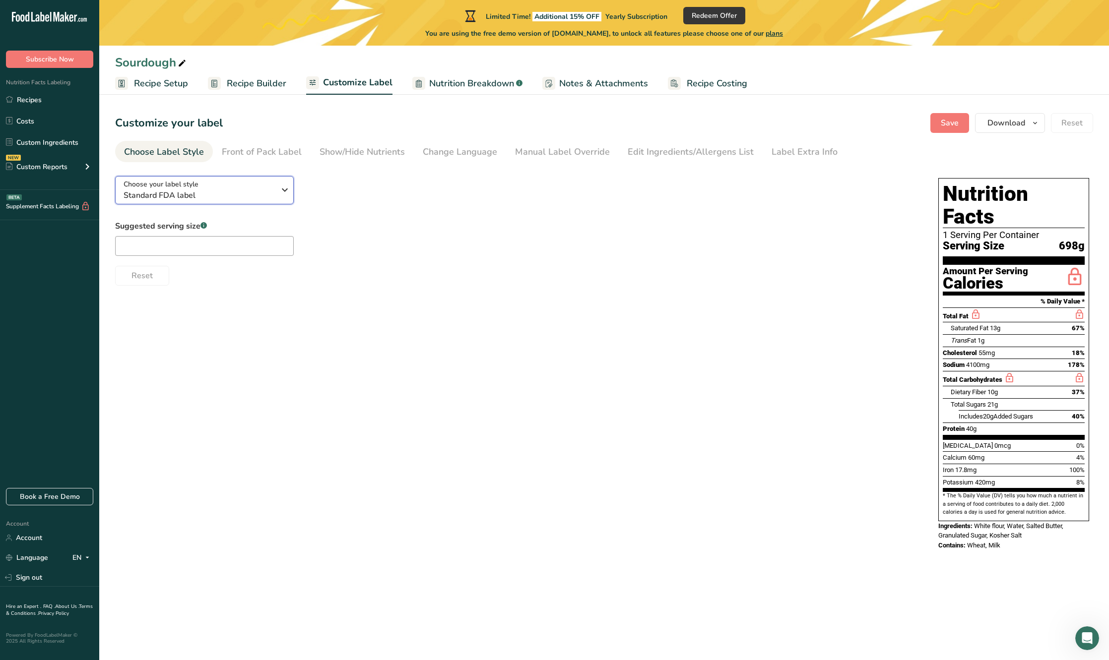
click at [219, 196] on span "Standard FDA label" at bounding box center [199, 196] width 151 height 12
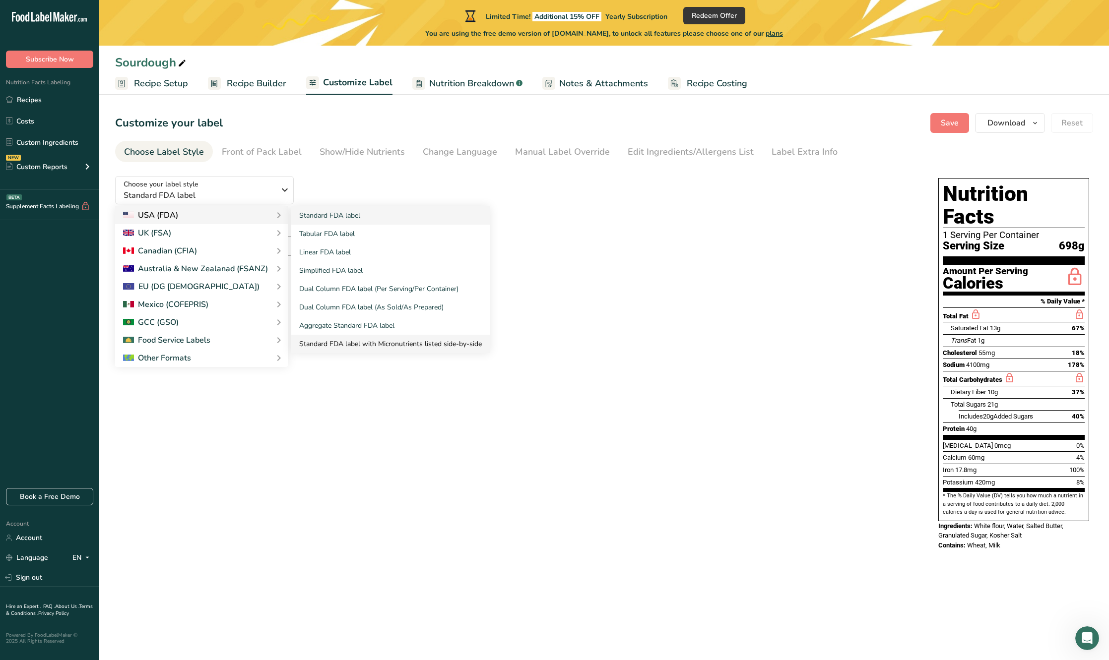
click at [323, 343] on link "Standard FDA label with Micronutrients listed side-by-side" at bounding box center [390, 344] width 198 height 18
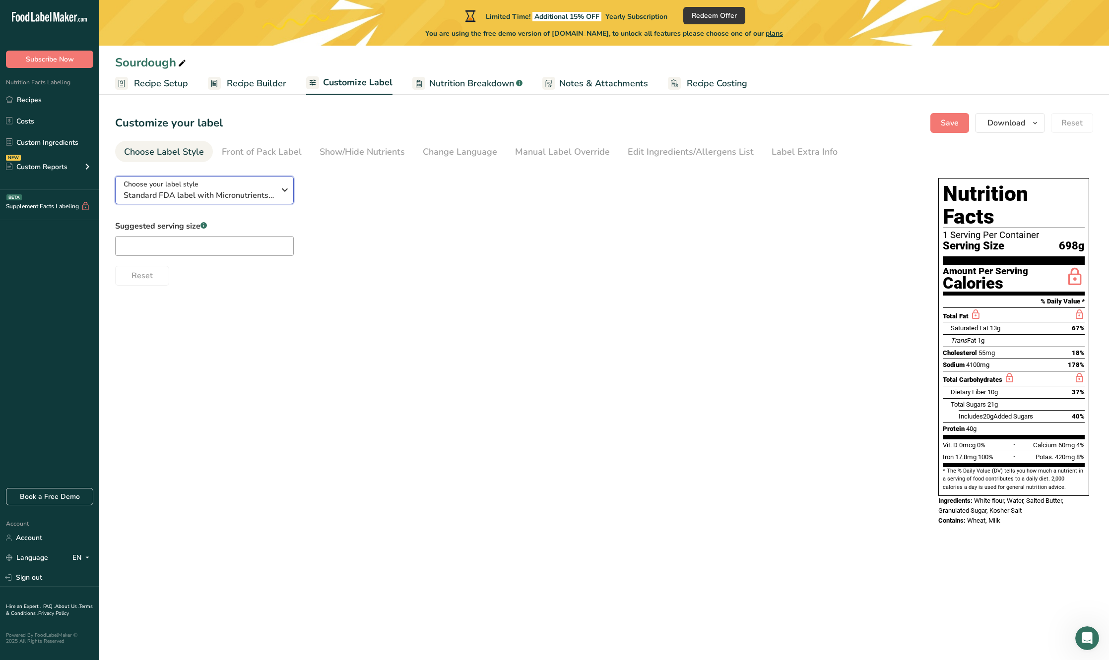
click at [209, 182] on div "Choose your label style Standard FDA label with Micronutrients listed side-by-s…" at bounding box center [199, 190] width 151 height 22
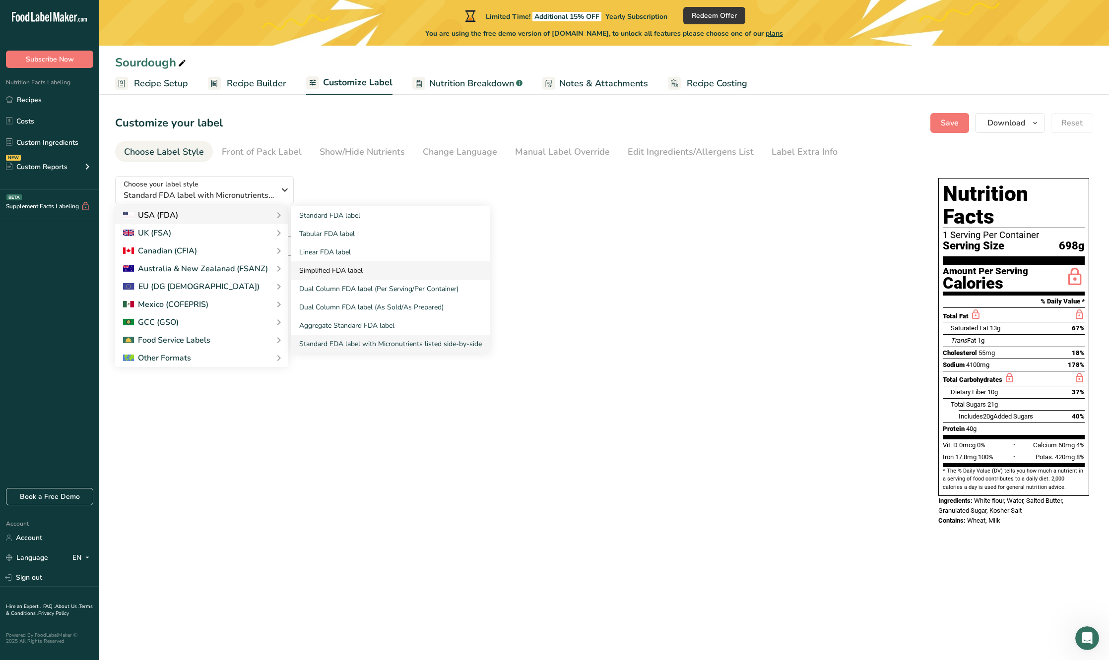
click at [322, 271] on link "Simplified FDA label" at bounding box center [390, 271] width 198 height 18
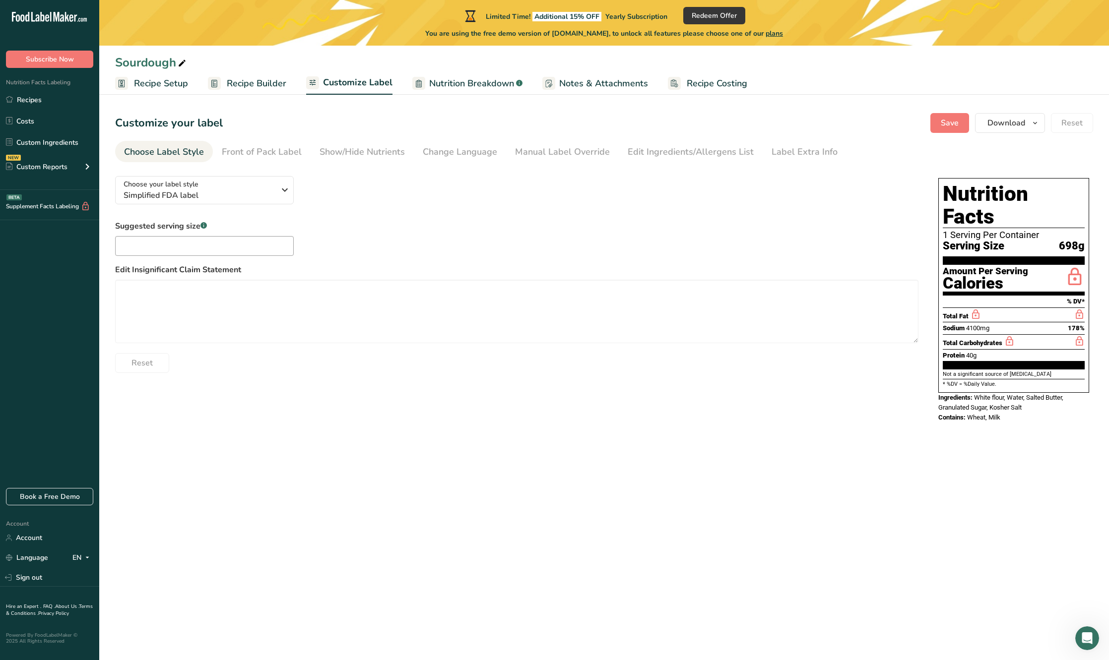
click at [169, 78] on span "Recipe Setup" at bounding box center [161, 83] width 54 height 13
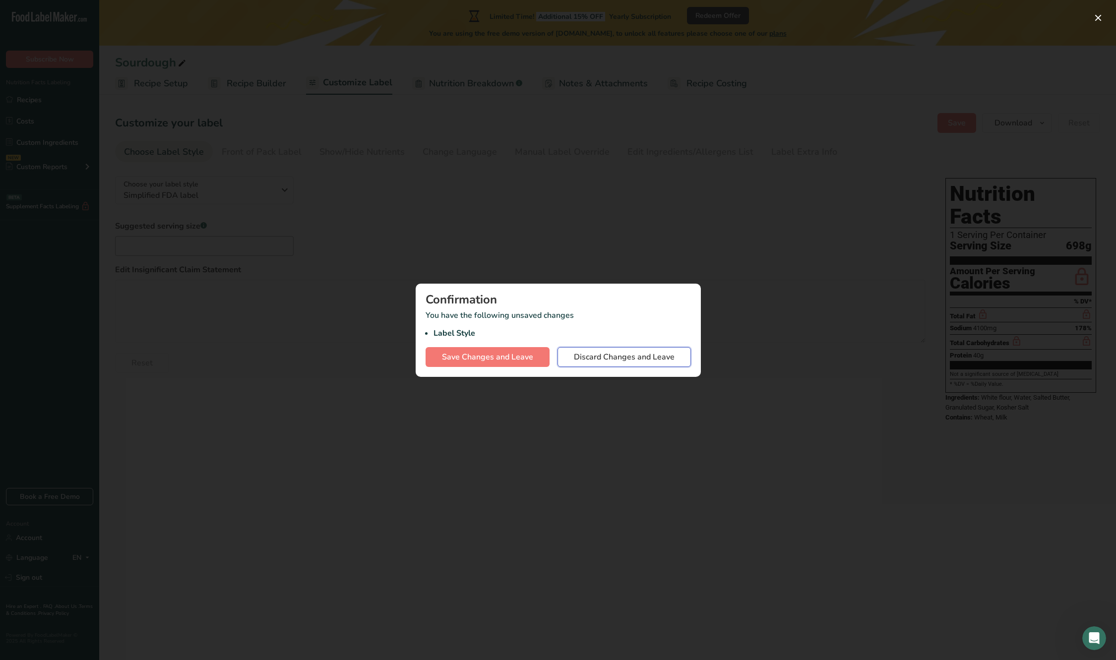
click at [582, 352] on span "Discard Changes and Leave" at bounding box center [624, 357] width 101 height 12
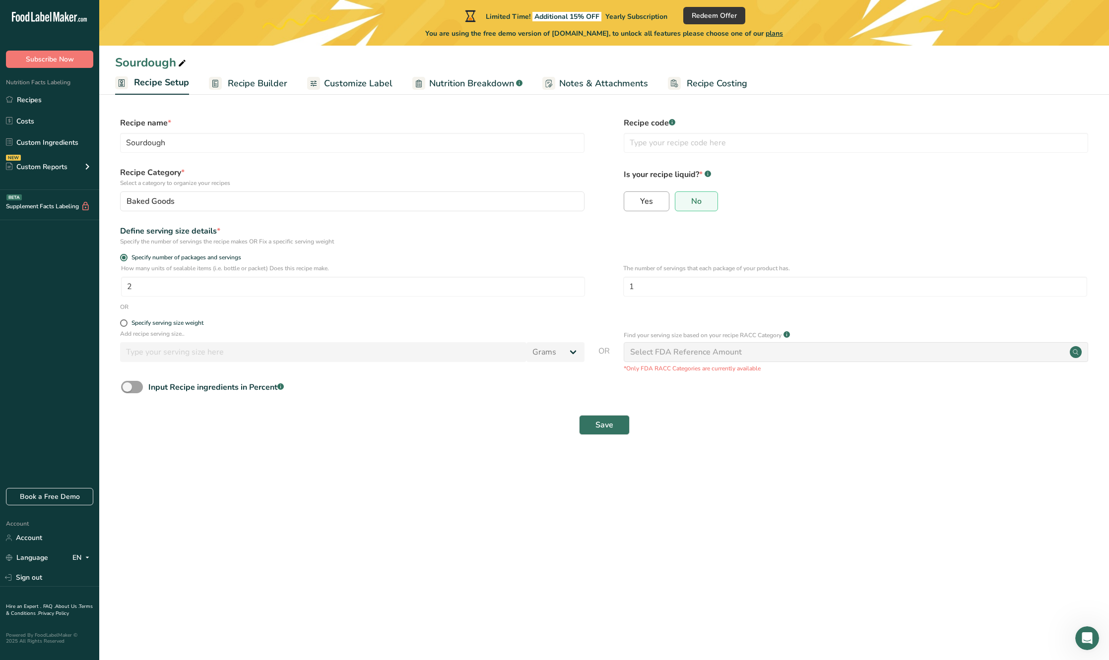
click at [648, 202] on span "Yes" at bounding box center [646, 201] width 13 height 10
click at [631, 202] on input "Yes" at bounding box center [627, 201] width 6 height 6
radio input "true"
radio input "false"
select select "22"
